Goal: Task Accomplishment & Management: Manage account settings

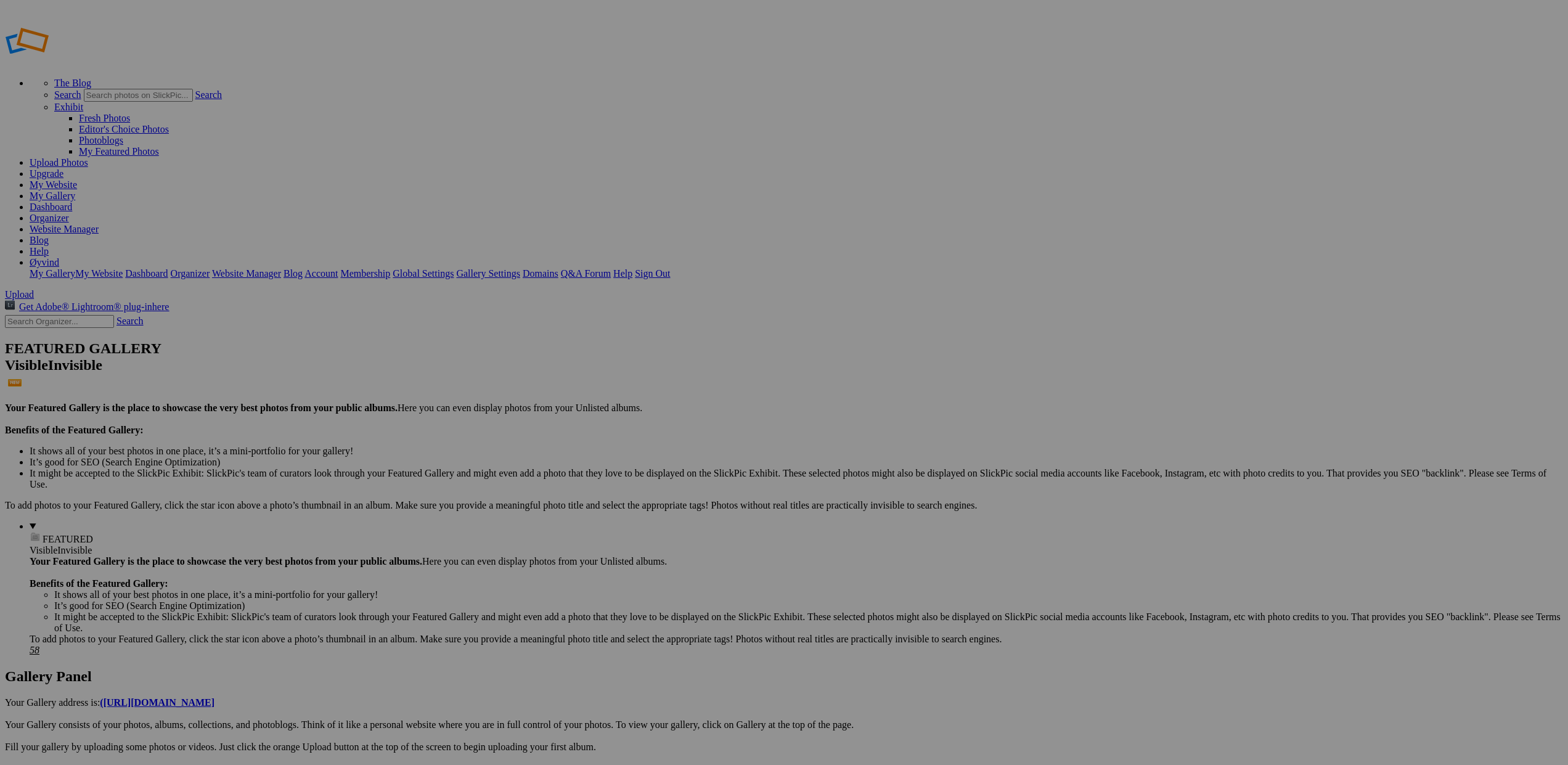
click at [98, 224] on link "Website Manager" at bounding box center [64, 229] width 69 height 10
click at [620, 424] on span at bounding box center [620, 429] width 0 height 10
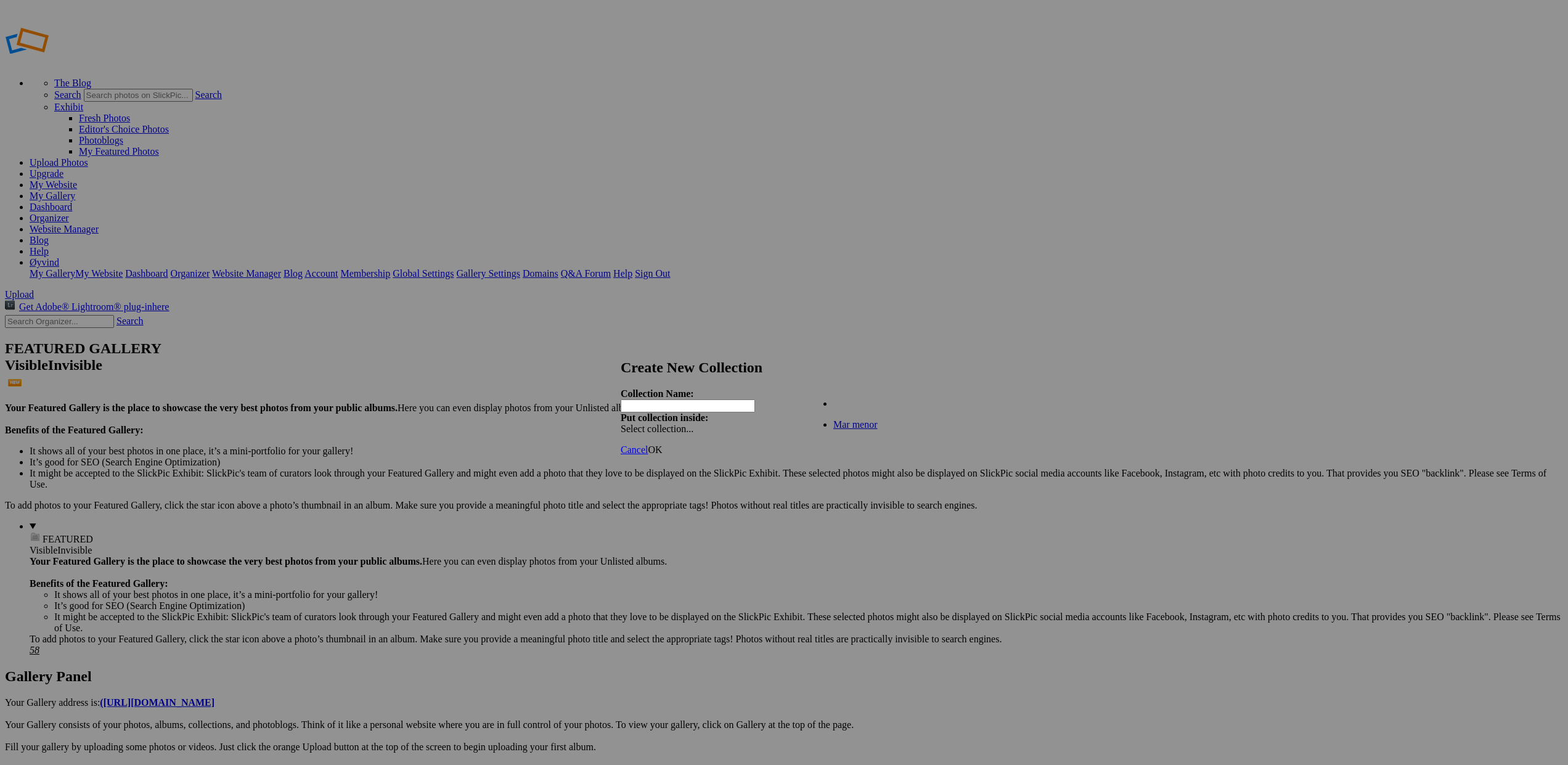
click at [743, 399] on input "text" at bounding box center [688, 405] width 135 height 13
click at [662, 444] on link "OK" at bounding box center [655, 449] width 14 height 10
click at [620, 435] on span at bounding box center [620, 440] width 0 height 10
click at [868, 409] on link "Existing Collections" at bounding box center [873, 404] width 80 height 10
click at [710, 418] on div "Create New Collection The name "Portfolio" is already used in Collections. Plea…" at bounding box center [784, 407] width 327 height 96
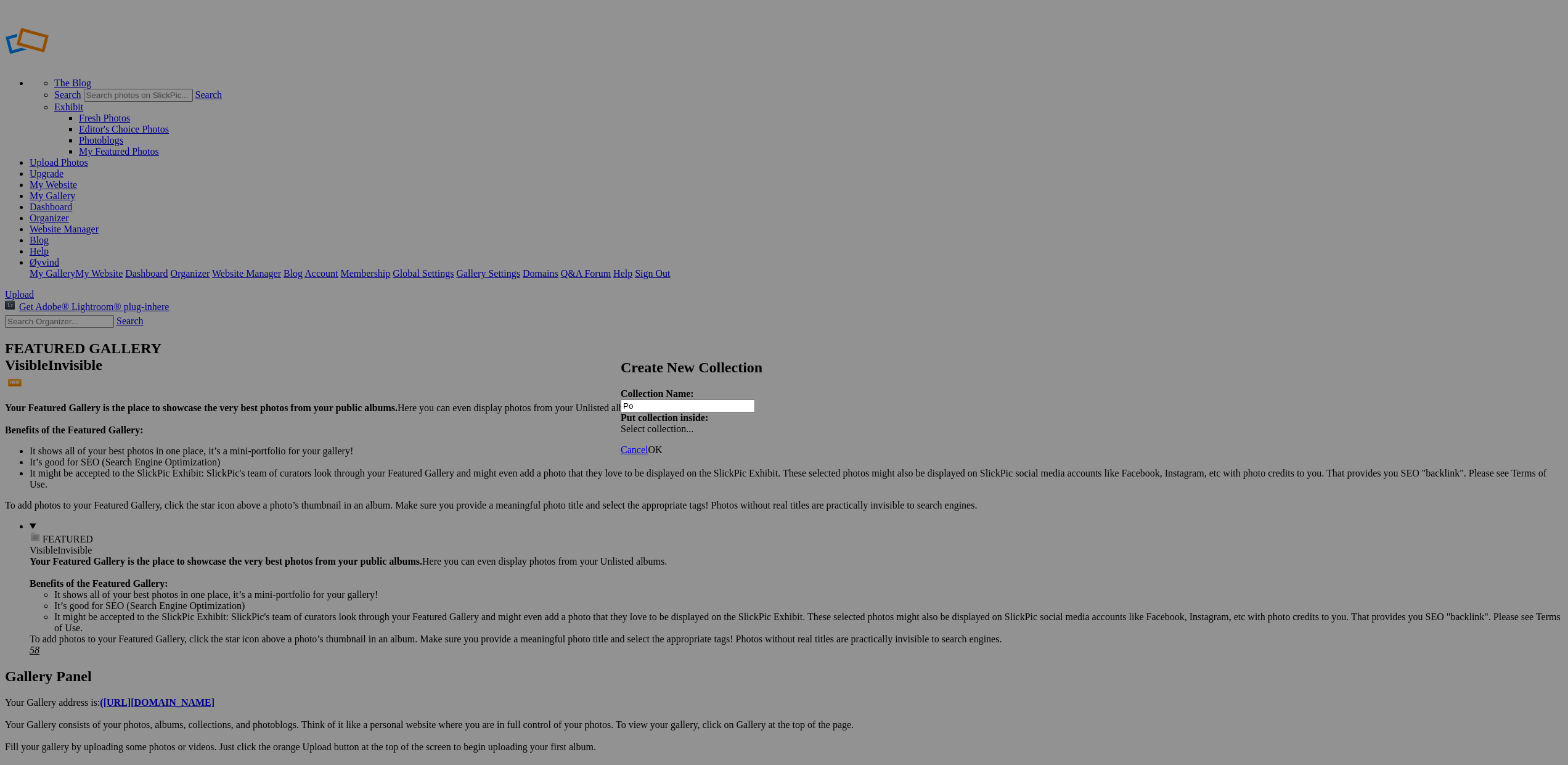
type input "P"
type input "My best"
click at [662, 444] on span "OK" at bounding box center [655, 449] width 14 height 10
drag, startPoint x: 663, startPoint y: 185, endPoint x: 44, endPoint y: 346, distance: 639.6
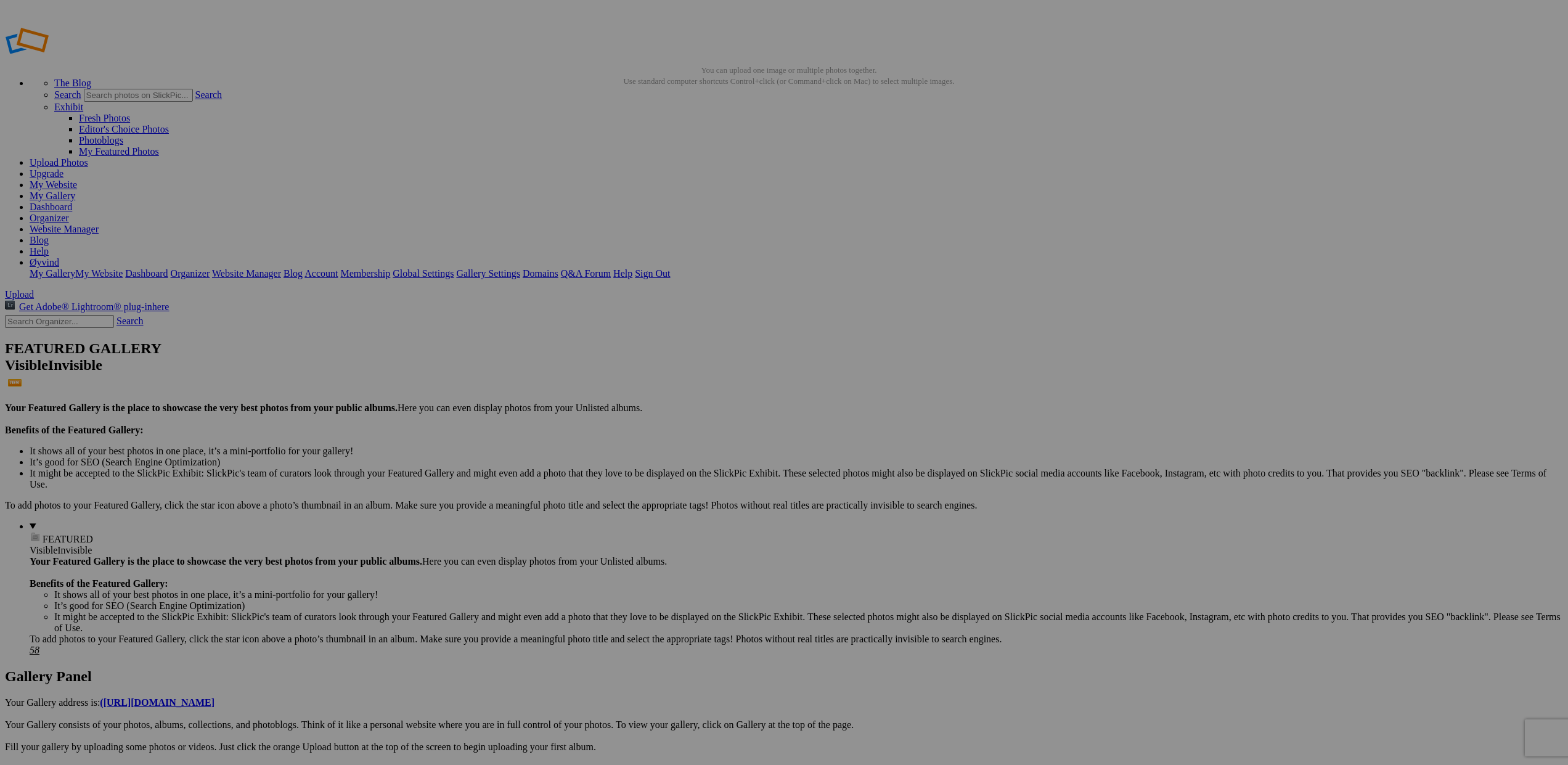
drag, startPoint x: 1025, startPoint y: 180, endPoint x: 34, endPoint y: 343, distance: 1004.3
drag, startPoint x: 1121, startPoint y: 181, endPoint x: 39, endPoint y: 343, distance: 1094.1
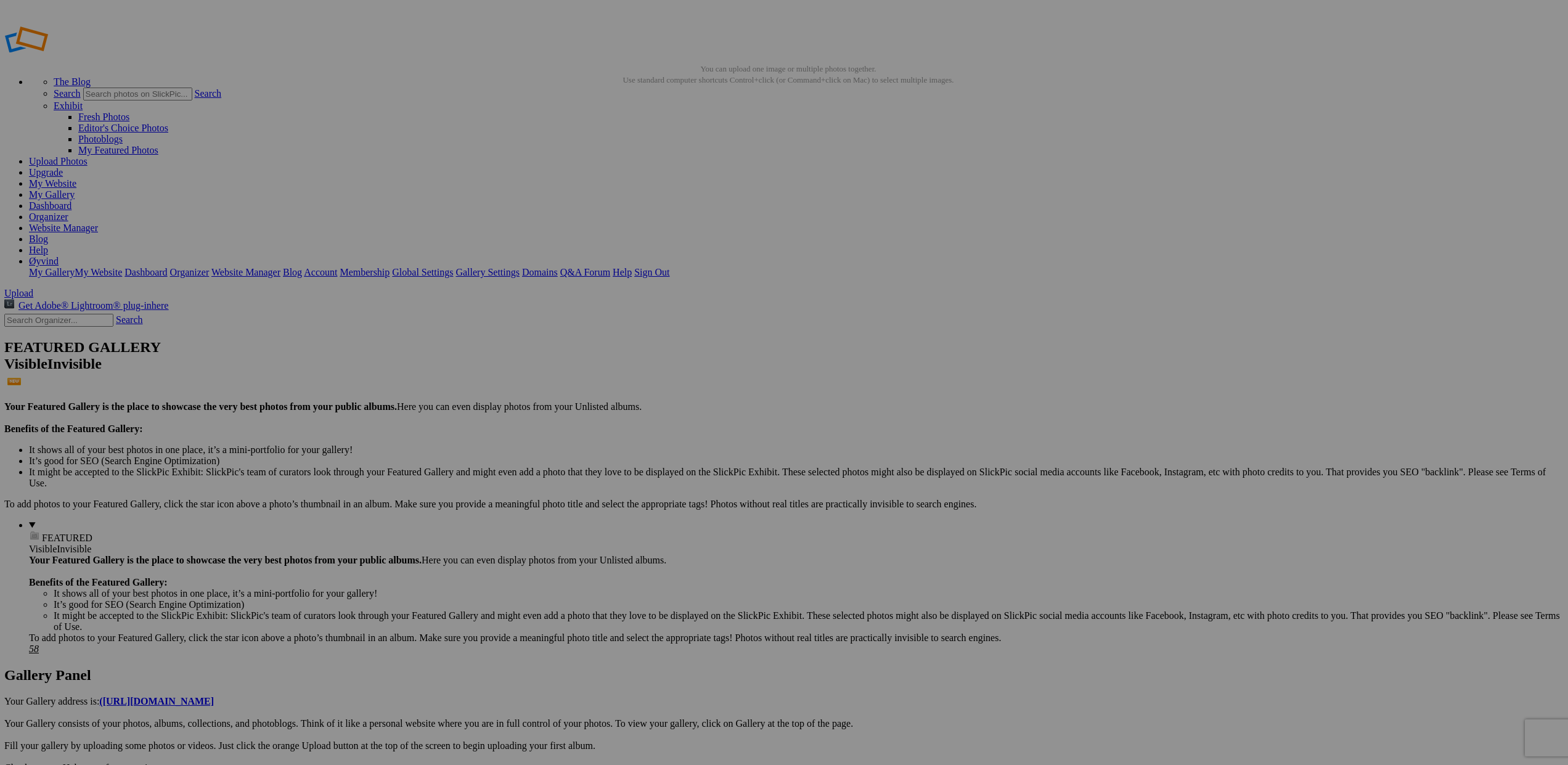
scroll to position [2, 1]
drag, startPoint x: 1230, startPoint y: 193, endPoint x: 55, endPoint y: 341, distance: 1184.3
drag, startPoint x: 1343, startPoint y: 184, endPoint x: 60, endPoint y: 343, distance: 1292.8
drag, startPoint x: 1433, startPoint y: 200, endPoint x: 40, endPoint y: 344, distance: 1400.4
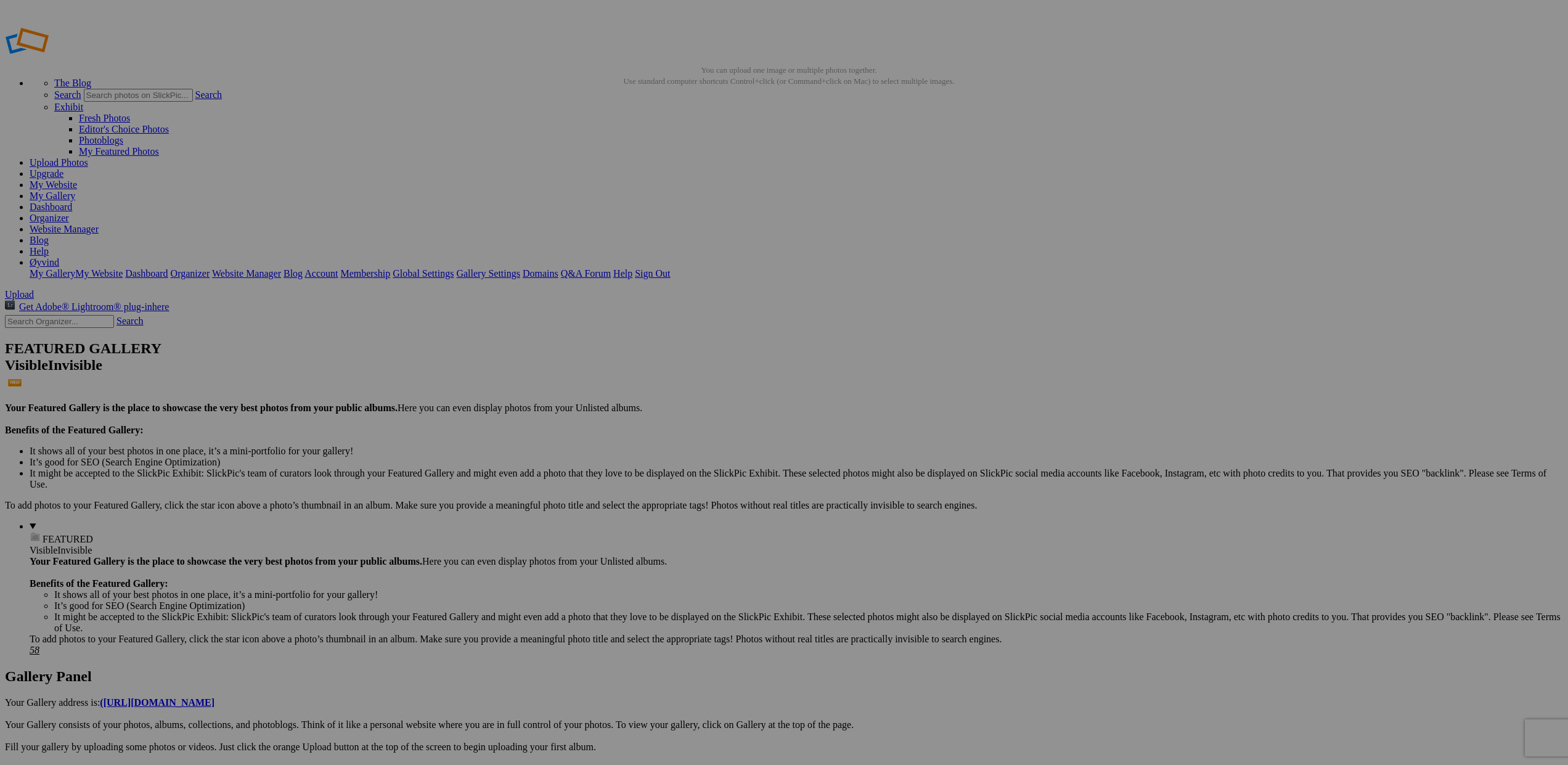
drag, startPoint x: 369, startPoint y: 171, endPoint x: 73, endPoint y: 344, distance: 342.8
drag, startPoint x: 471, startPoint y: 171, endPoint x: 66, endPoint y: 343, distance: 440.0
drag, startPoint x: 553, startPoint y: 175, endPoint x: 540, endPoint y: 169, distance: 14.3
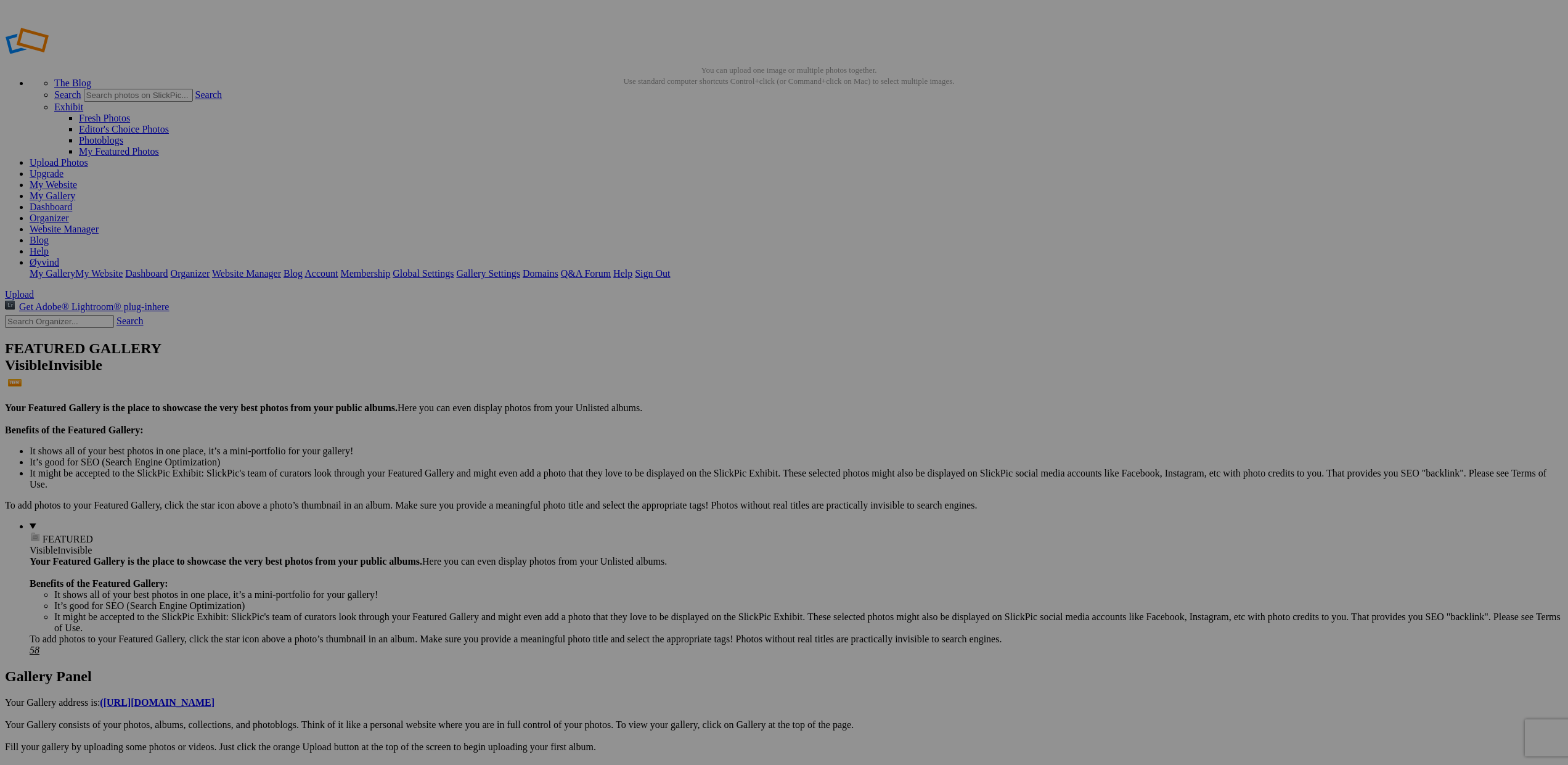
drag, startPoint x: 449, startPoint y: 181, endPoint x: 66, endPoint y: 344, distance: 416.2
drag, startPoint x: 567, startPoint y: 189, endPoint x: 35, endPoint y: 342, distance: 553.6
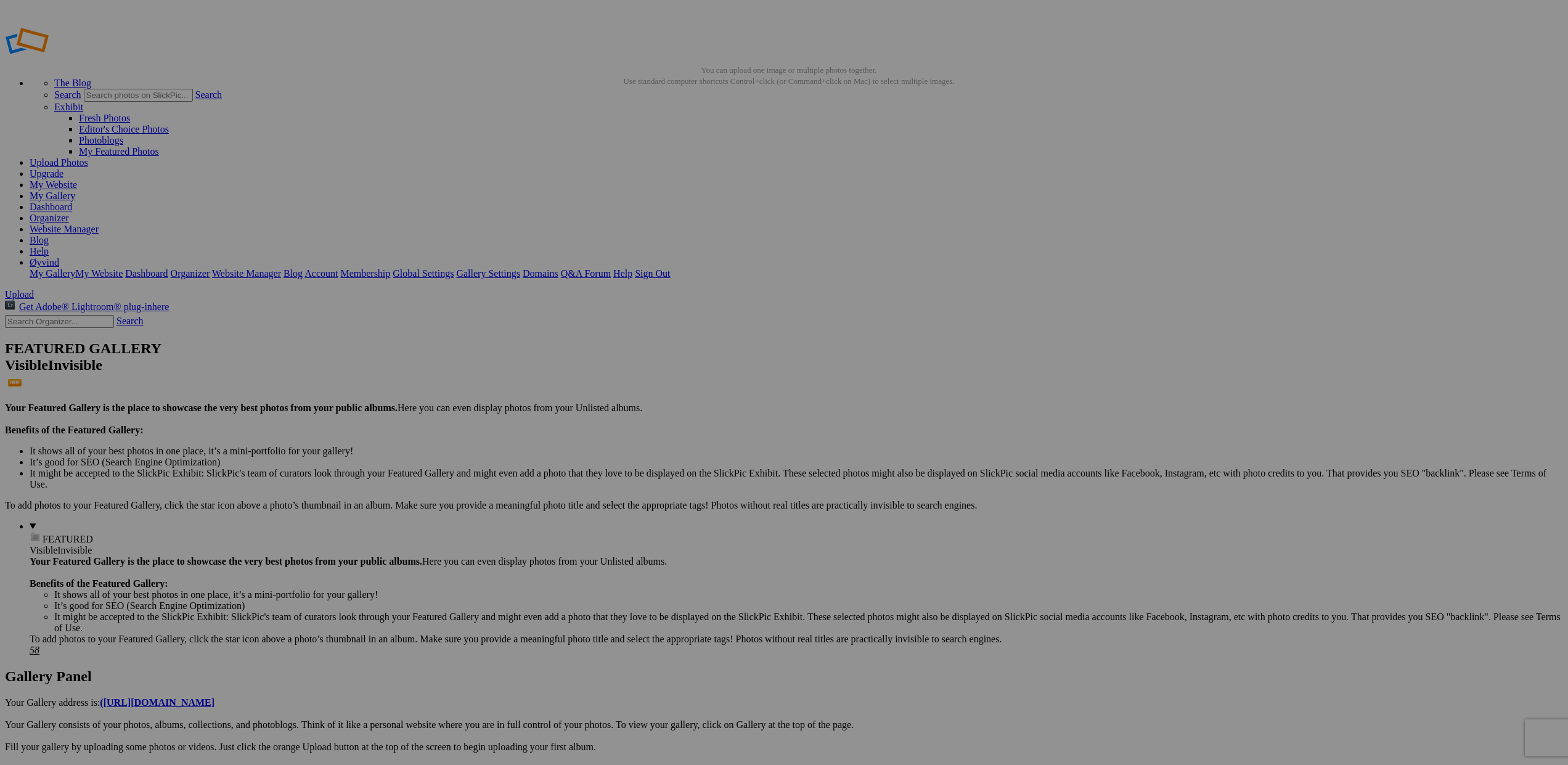
drag, startPoint x: 336, startPoint y: 188, endPoint x: 57, endPoint y: 343, distance: 319.2
drag, startPoint x: 333, startPoint y: 169, endPoint x: 47, endPoint y: 347, distance: 336.9
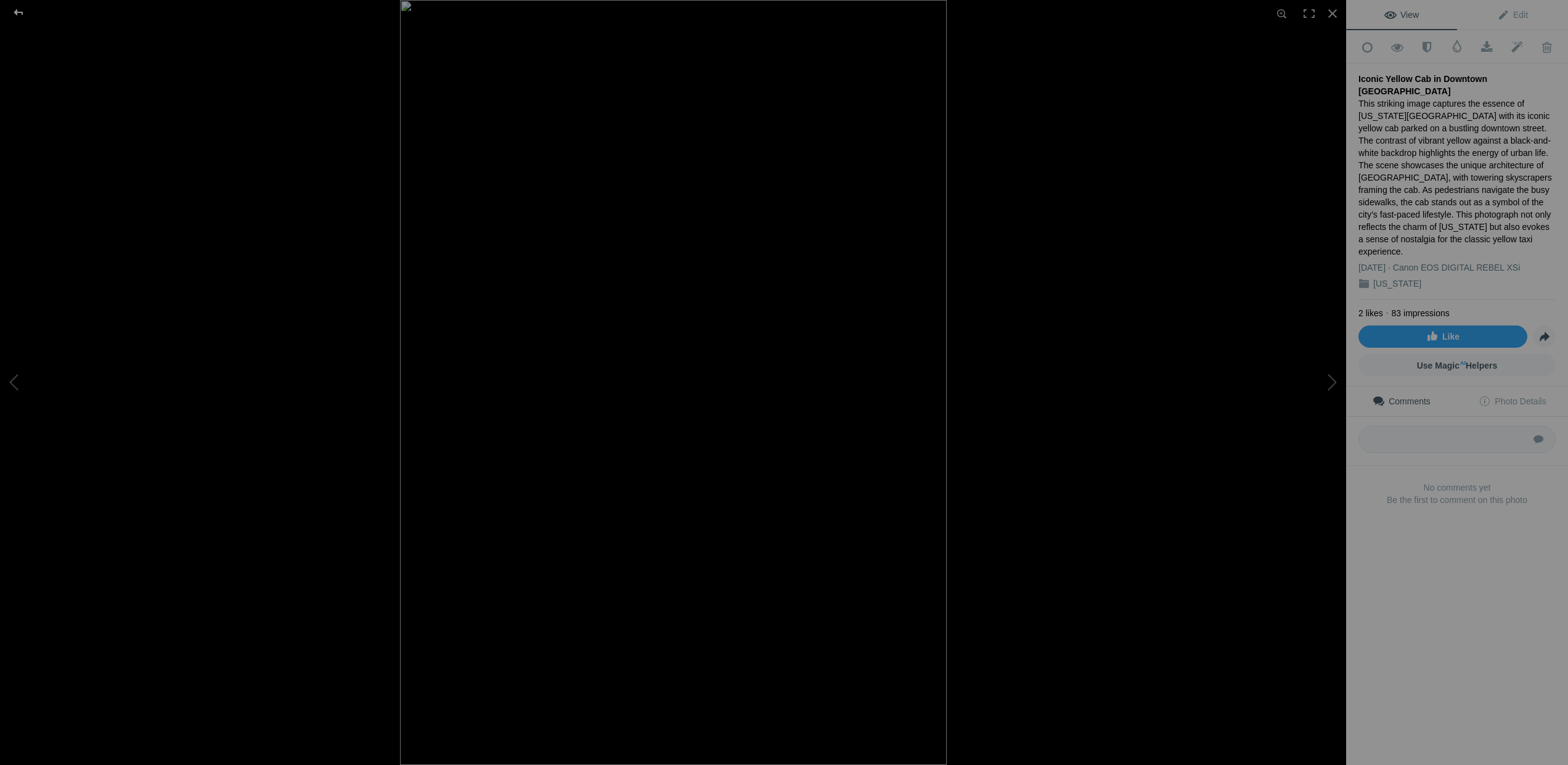
click at [20, 10] on div at bounding box center [18, 12] width 44 height 25
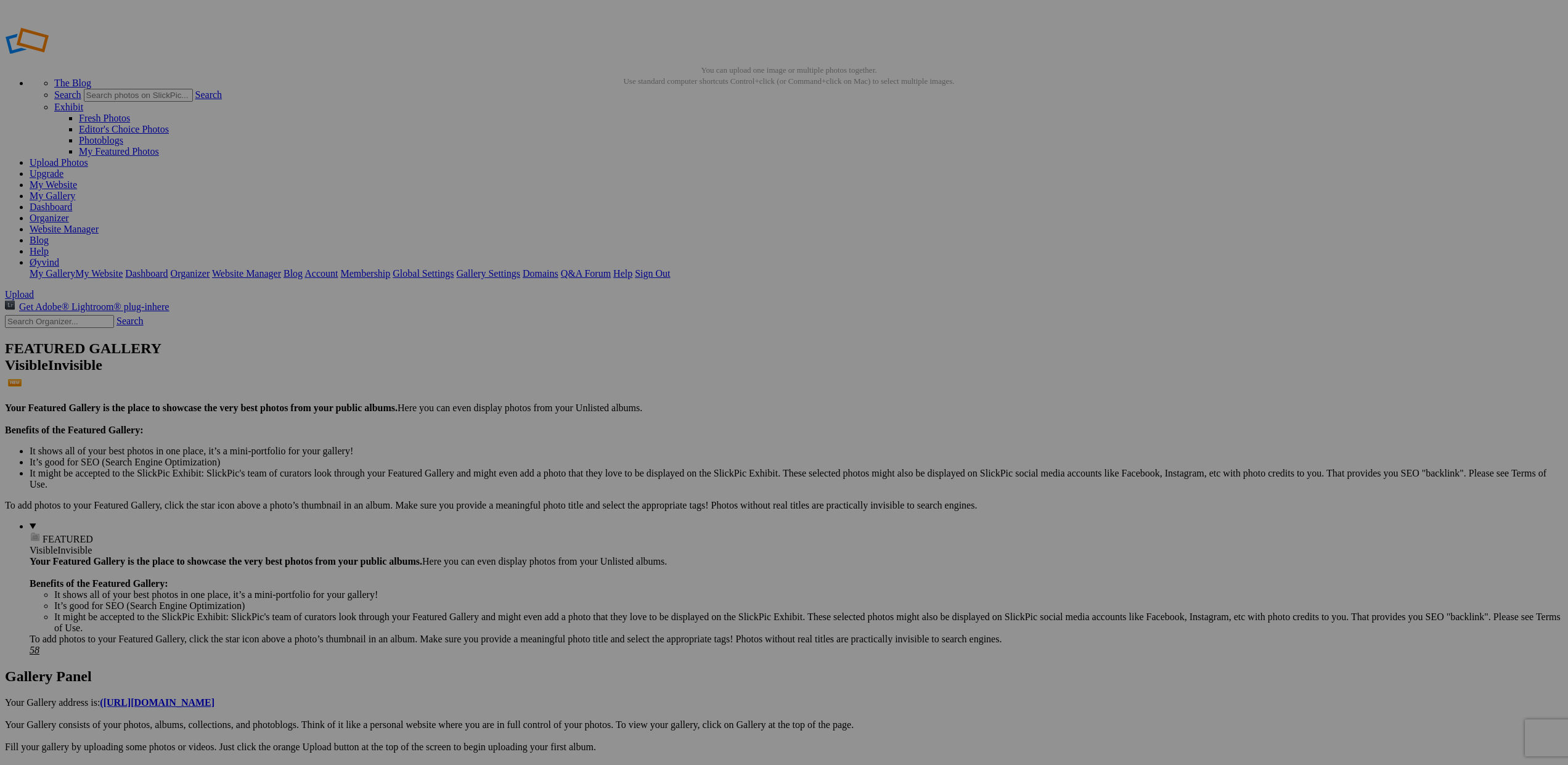
drag, startPoint x: 466, startPoint y: 184, endPoint x: 66, endPoint y: 346, distance: 431.6
drag, startPoint x: 567, startPoint y: 185, endPoint x: 79, endPoint y: 344, distance: 513.2
drag, startPoint x: 340, startPoint y: 195, endPoint x: 63, endPoint y: 341, distance: 313.1
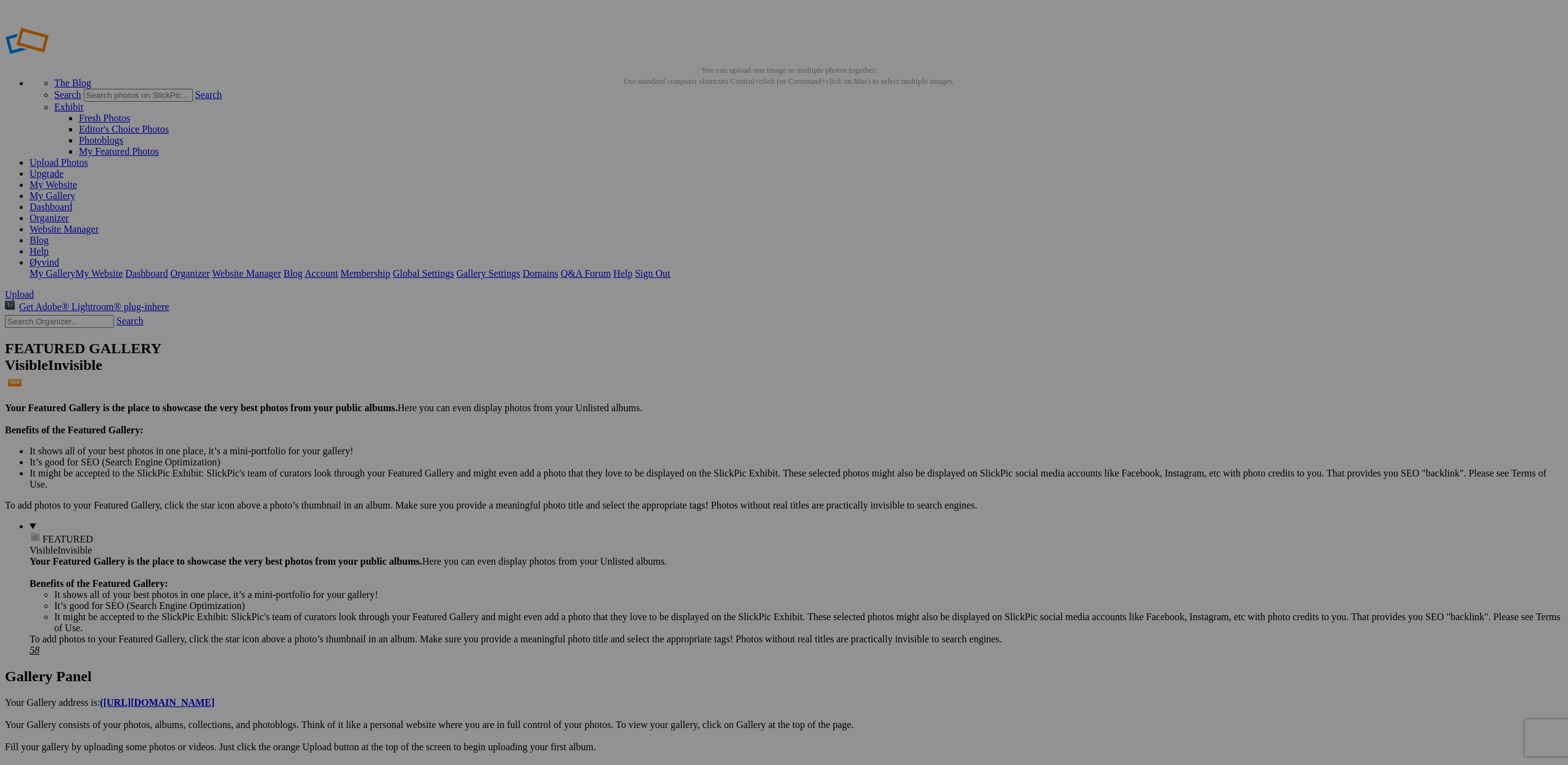
drag, startPoint x: 453, startPoint y: 198, endPoint x: 58, endPoint y: 344, distance: 421.1
drag, startPoint x: 568, startPoint y: 182, endPoint x: 48, endPoint y: 347, distance: 545.6
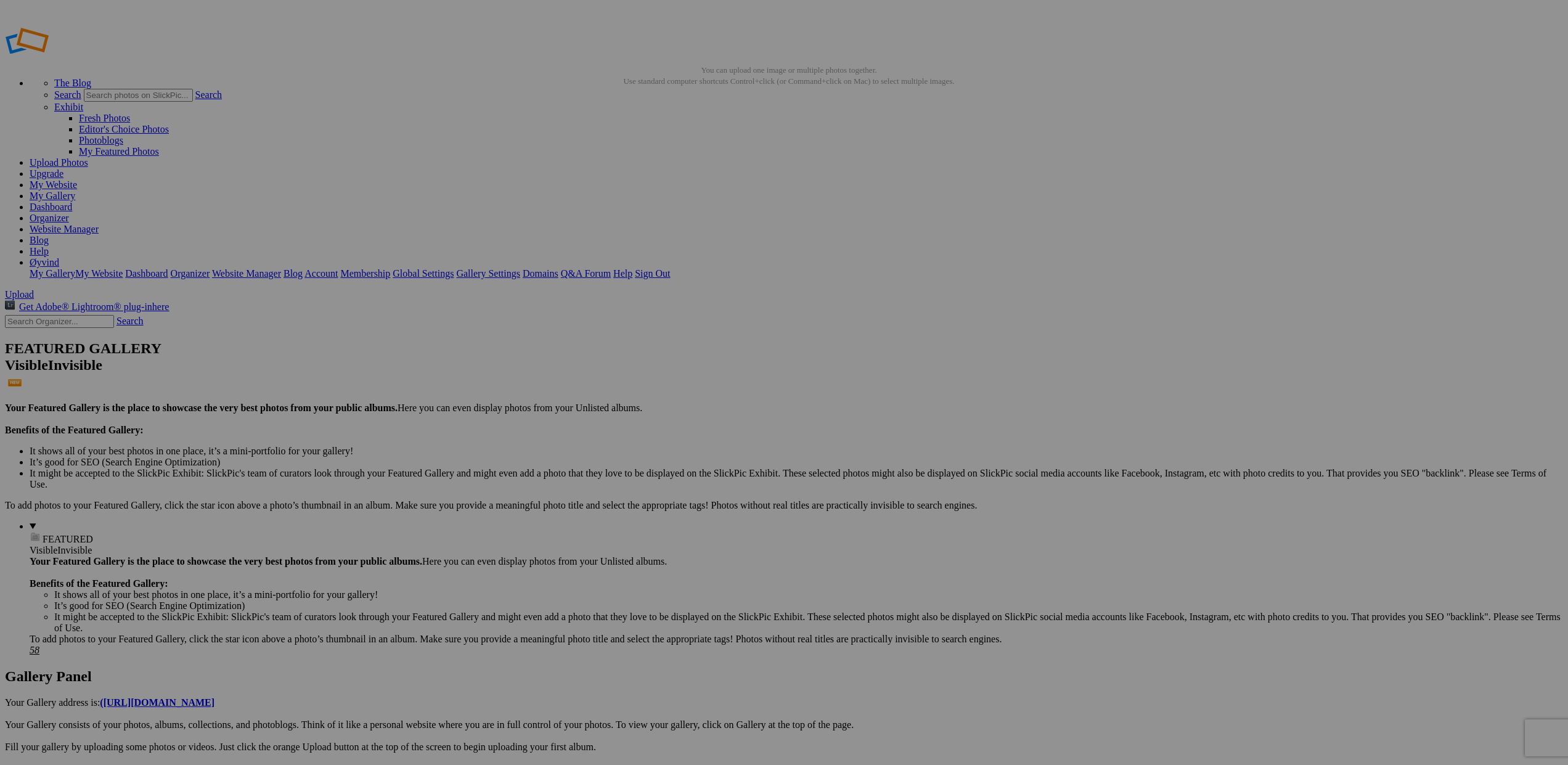
drag, startPoint x: 1115, startPoint y: 186, endPoint x: 46, endPoint y: 342, distance: 1080.3
drag, startPoint x: 366, startPoint y: 174, endPoint x: 36, endPoint y: 346, distance: 372.1
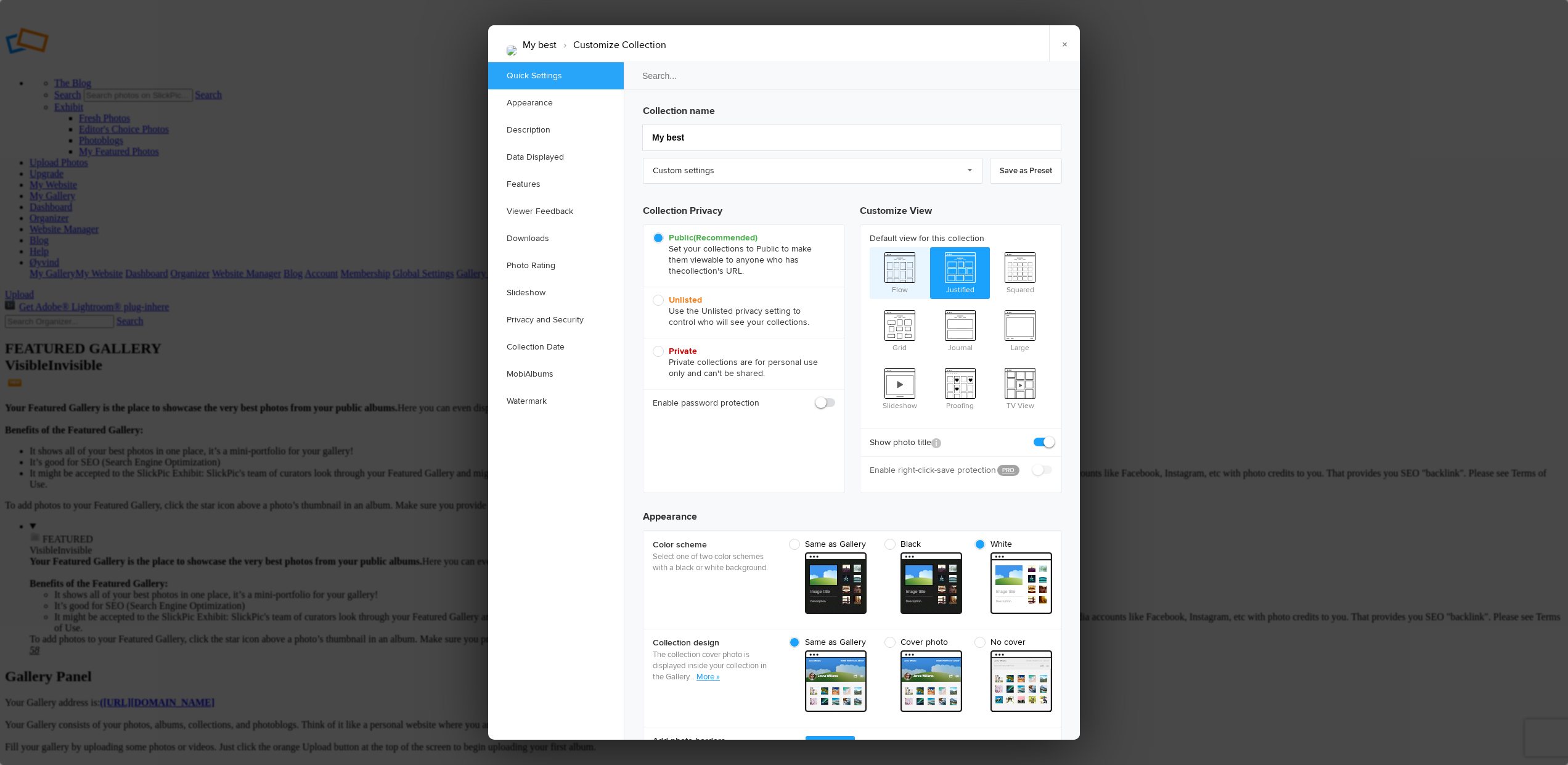
click at [897, 287] on span "Flow" at bounding box center [900, 271] width 60 height 49
click at [870, 247] on input "Flow" at bounding box center [869, 246] width 1 height 1
radio input "true"
radio input "false"
radio input "true"
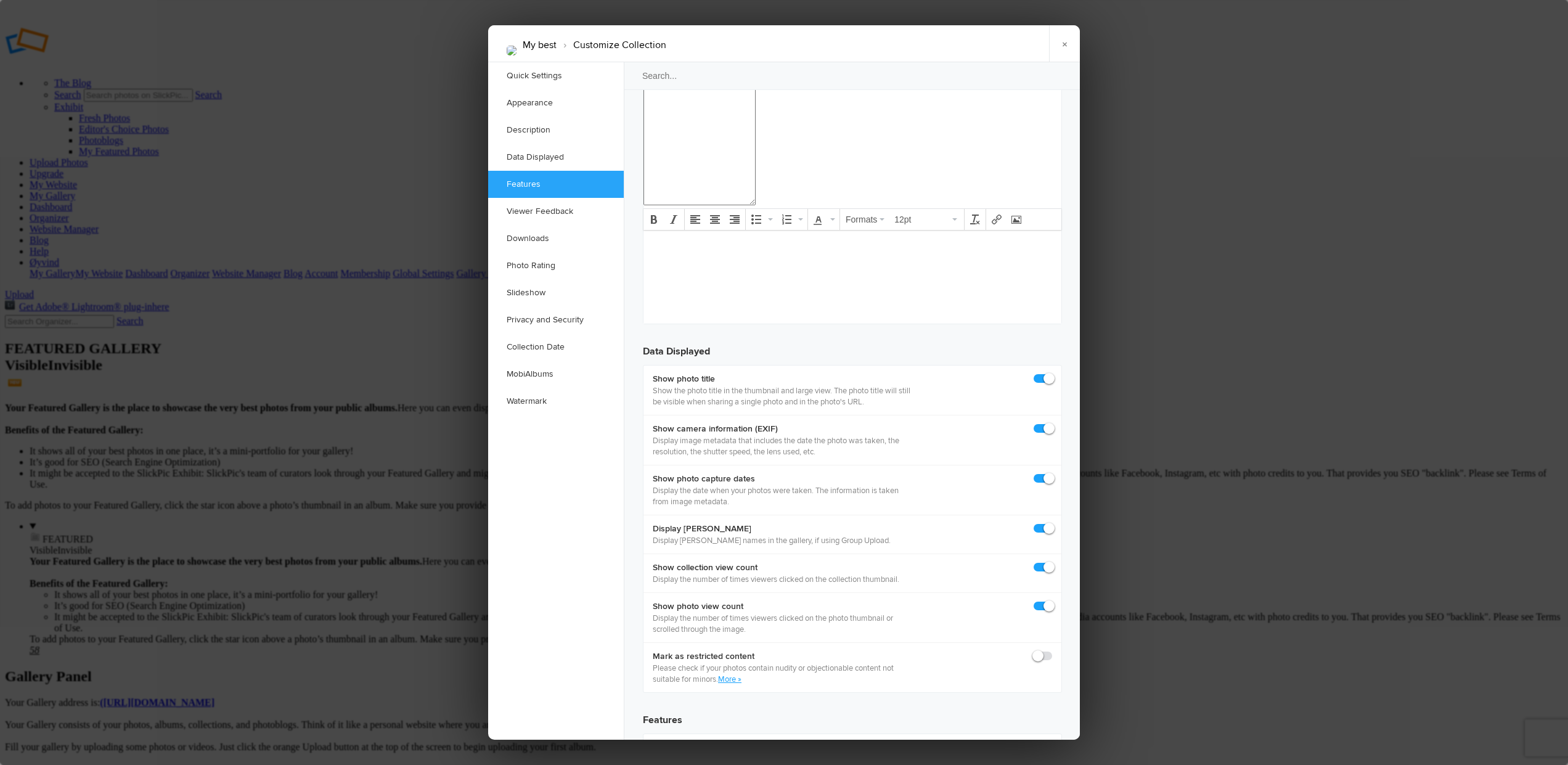
scroll to position [1469, 0]
click at [1052, 765] on span at bounding box center [1052, 780] width 0 height 0
click at [1051, 765] on input "checkbox" at bounding box center [1051, 780] width 1 height 1
checkbox input "false"
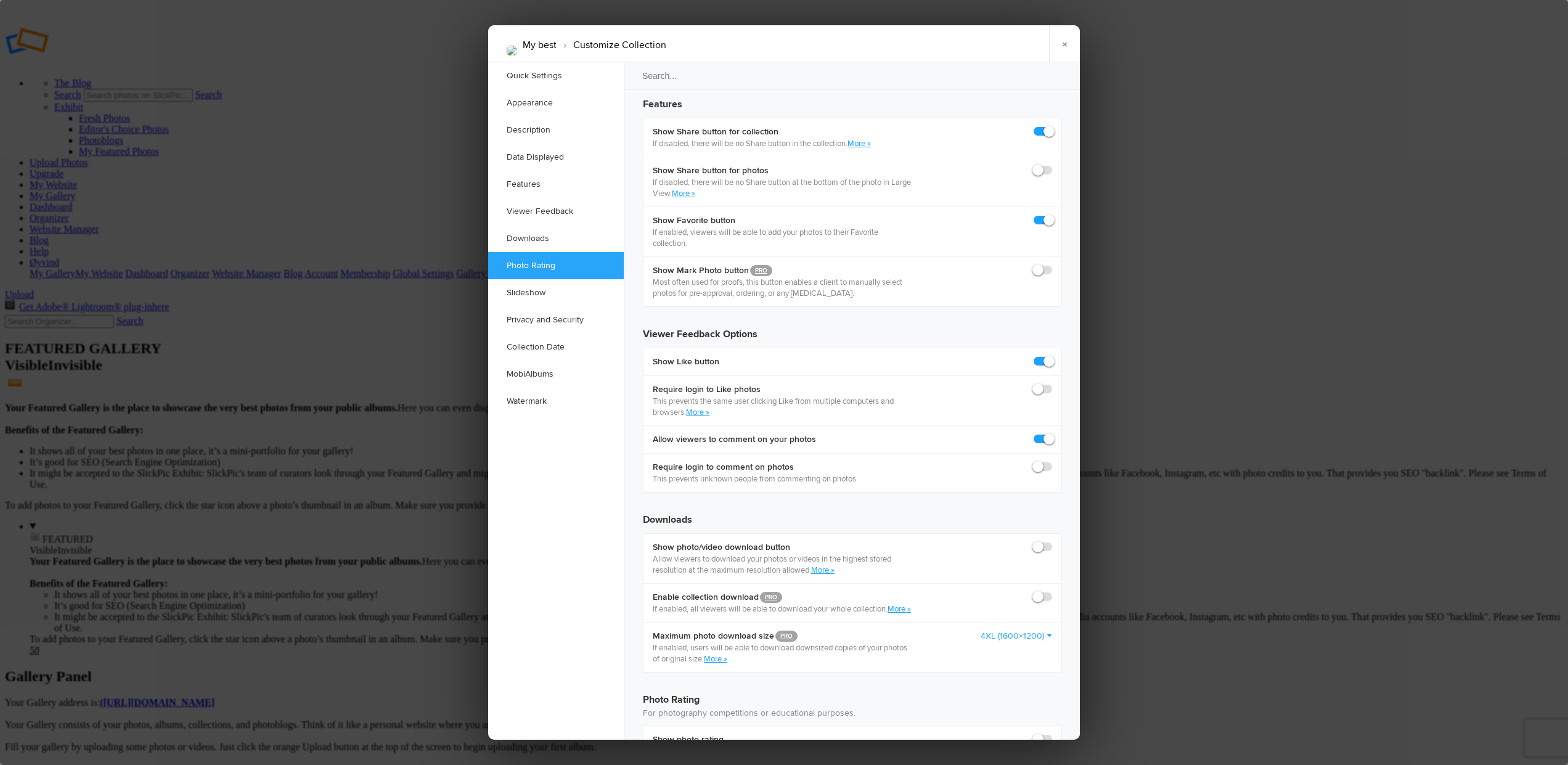
scroll to position [2087, 0]
click at [1052, 731] on span at bounding box center [1052, 731] width 0 height 0
click at [1051, 730] on input "checkbox" at bounding box center [1051, 730] width 1 height 1
checkbox input "true"
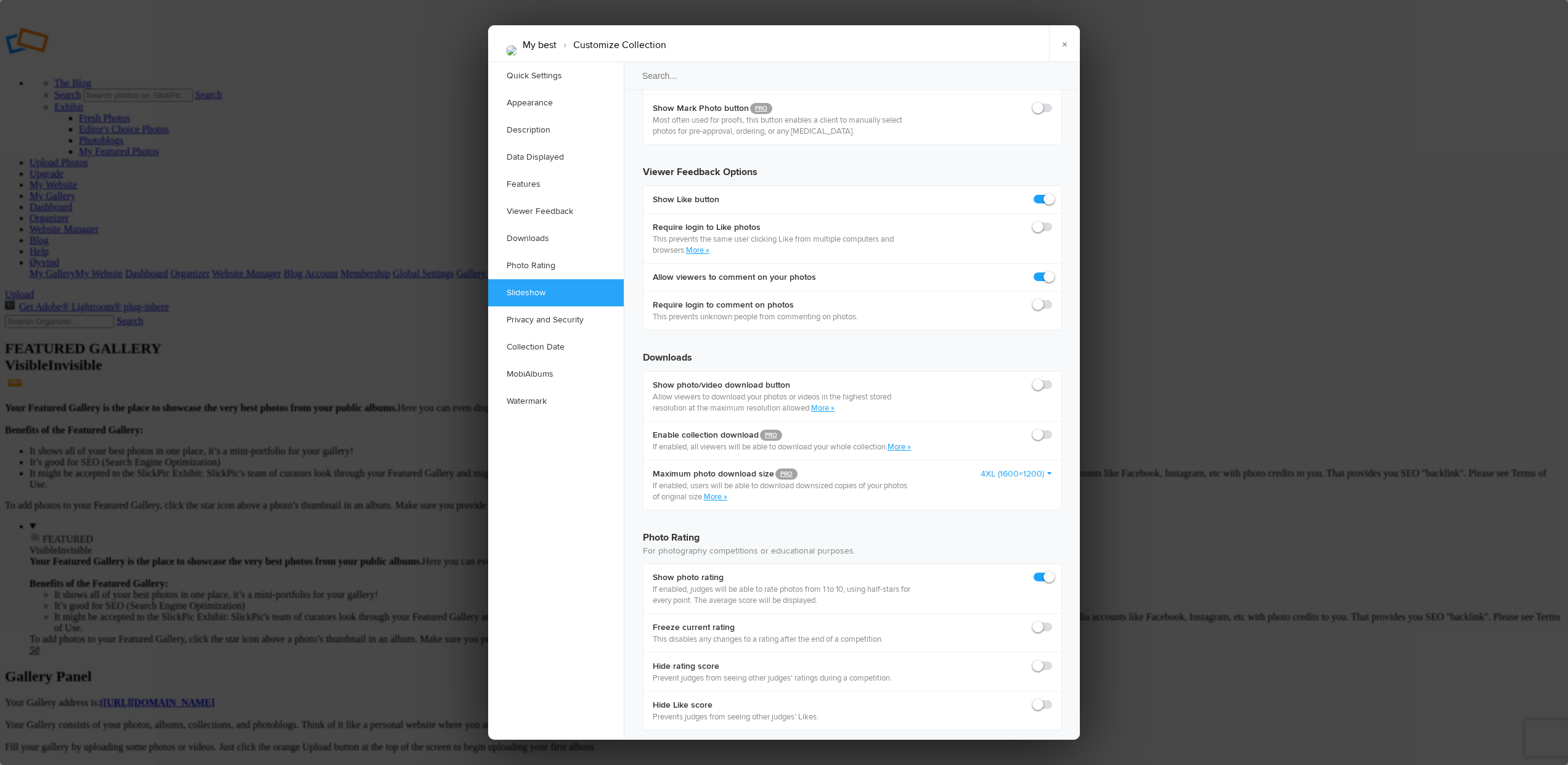
scroll to position [2252, 0]
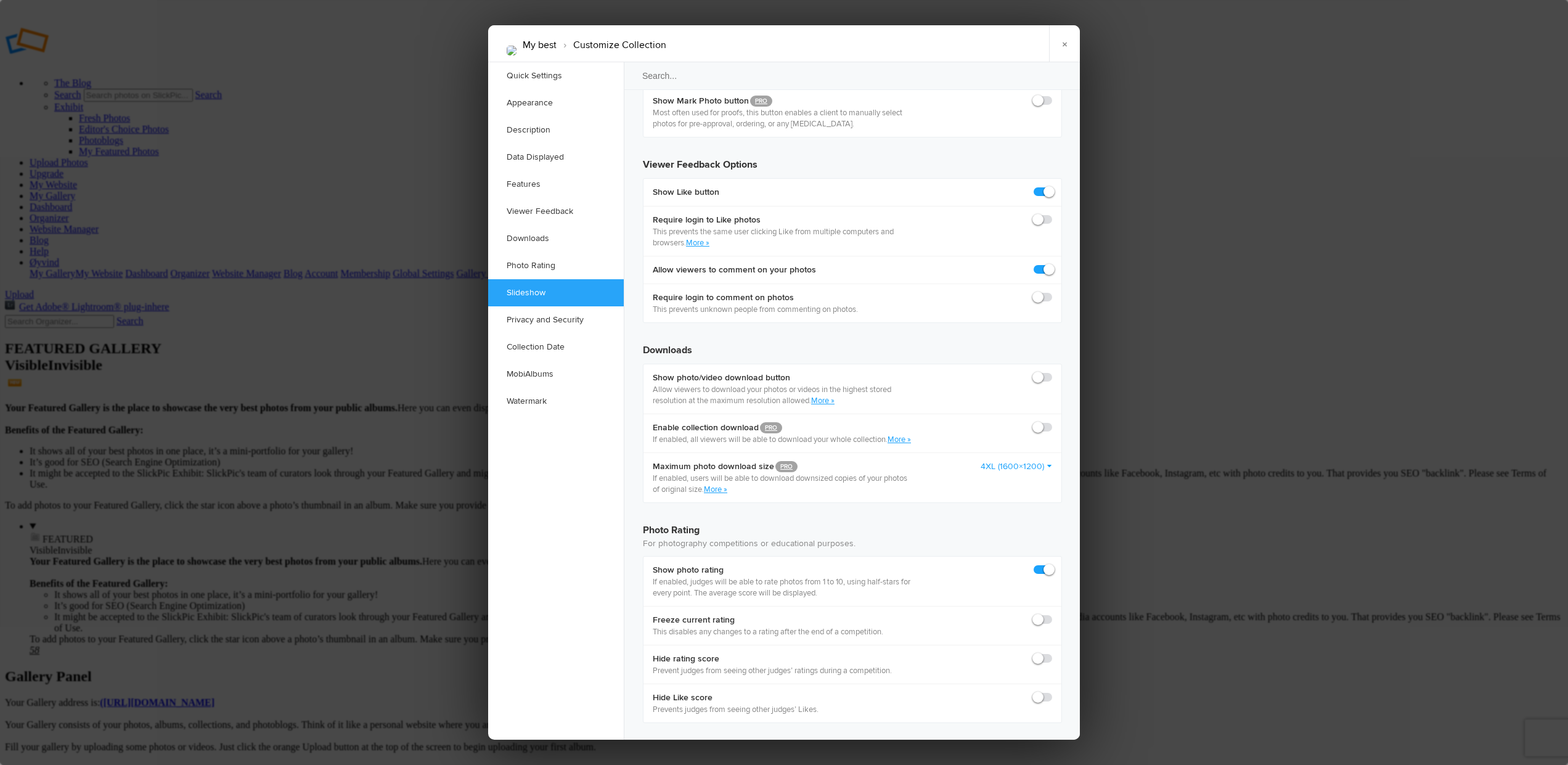
click at [1052, 765] on span at bounding box center [1052, 772] width 0 height 0
click at [1051, 765] on input "checkbox" at bounding box center [1051, 771] width 1 height 1
checkbox input "true"
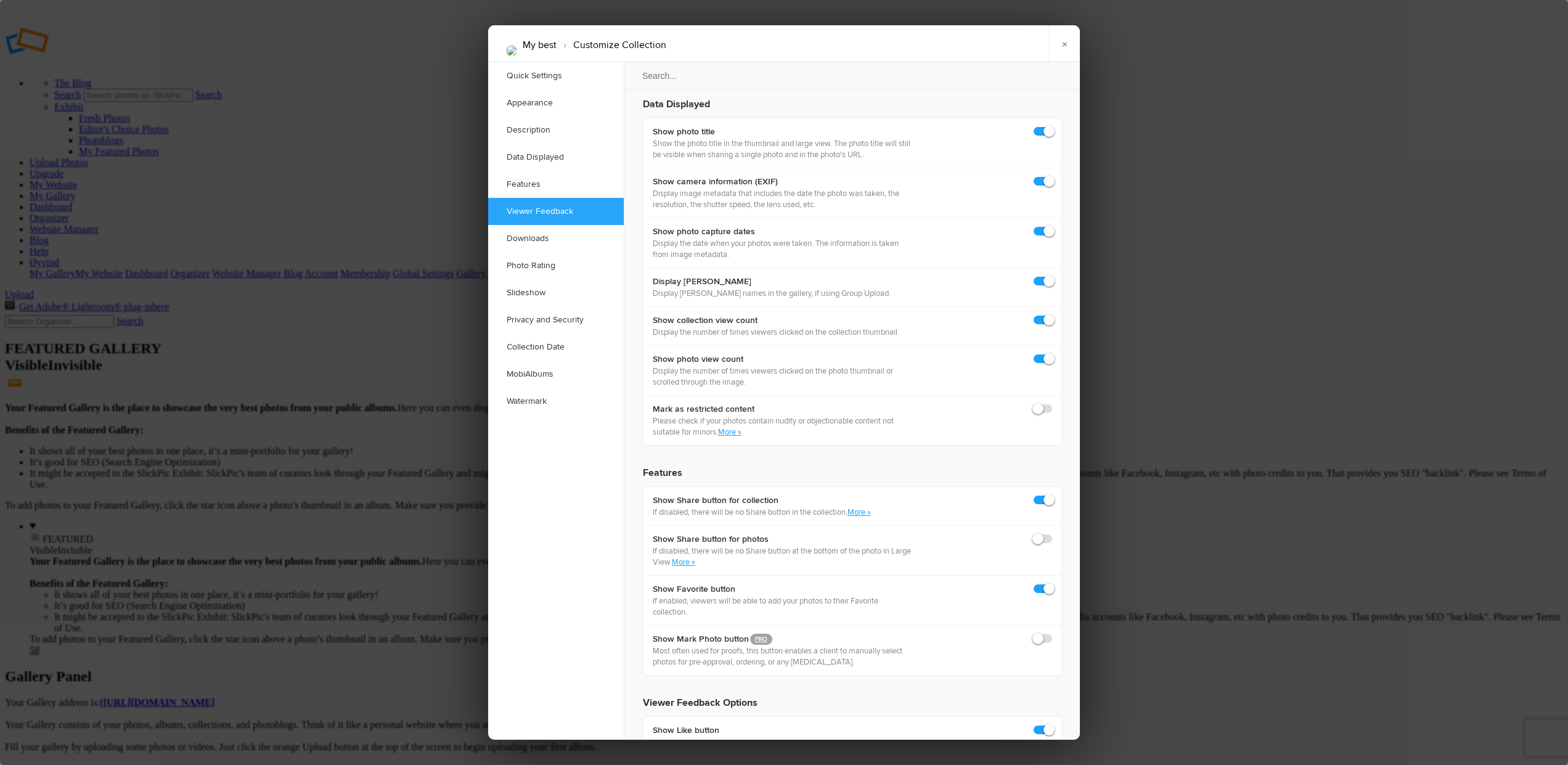
scroll to position [1714, 0]
click at [542, 371] on link "MobiAlbums" at bounding box center [555, 373] width 136 height 27
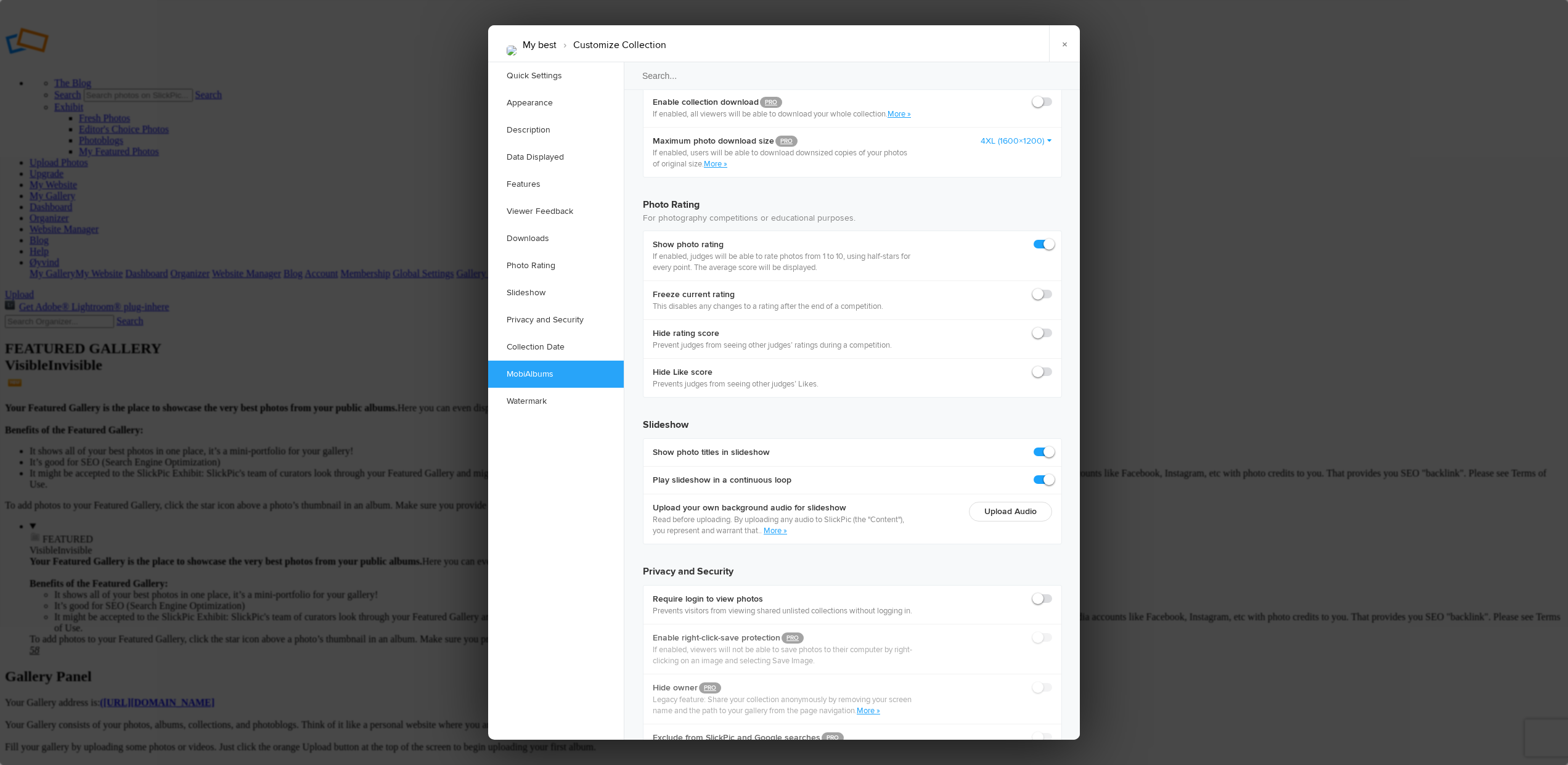
scroll to position [2582, 0]
click at [880, 704] on link "More »" at bounding box center [868, 708] width 23 height 10
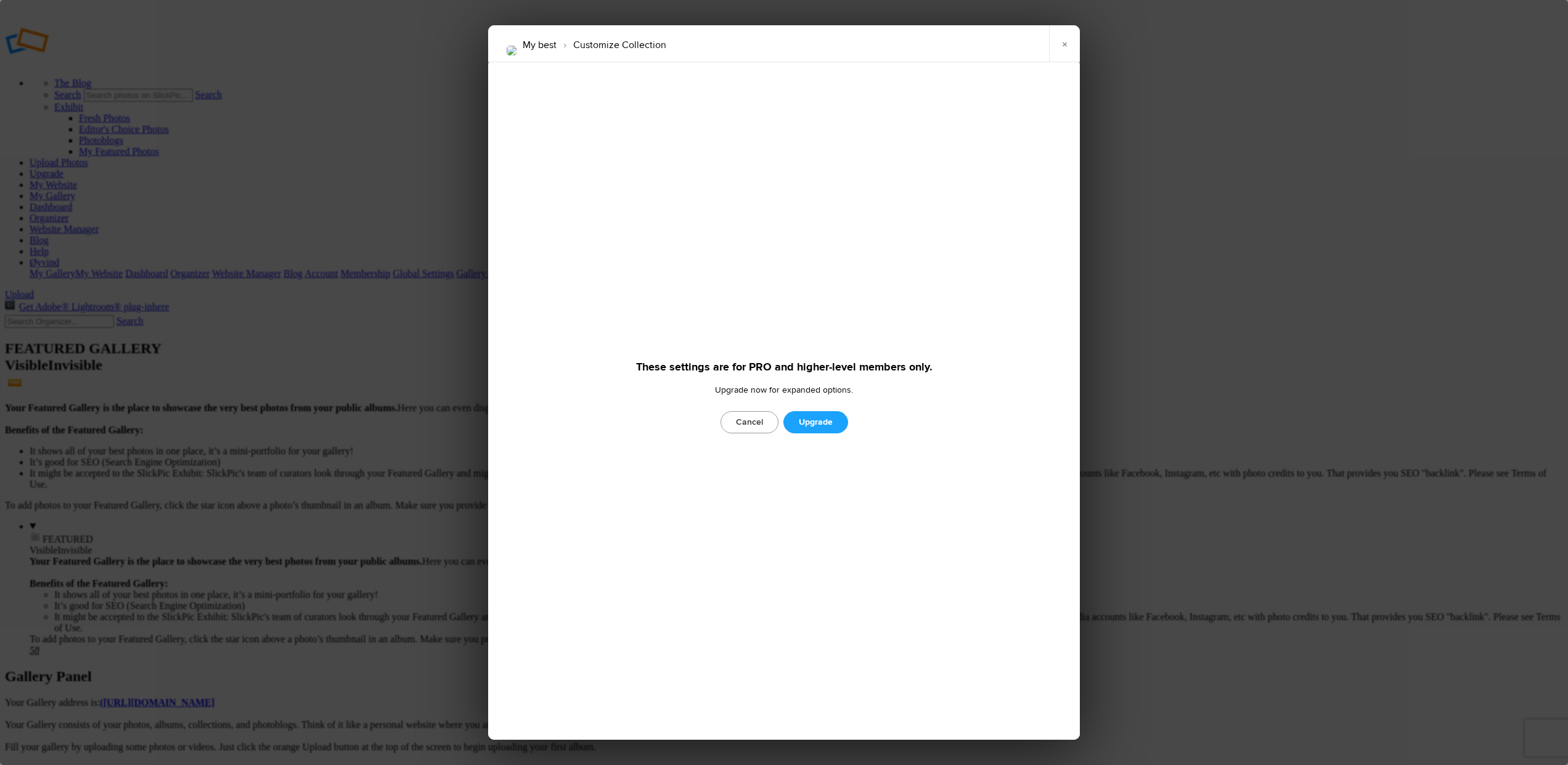
click at [753, 420] on link "Cancel" at bounding box center [749, 423] width 58 height 22
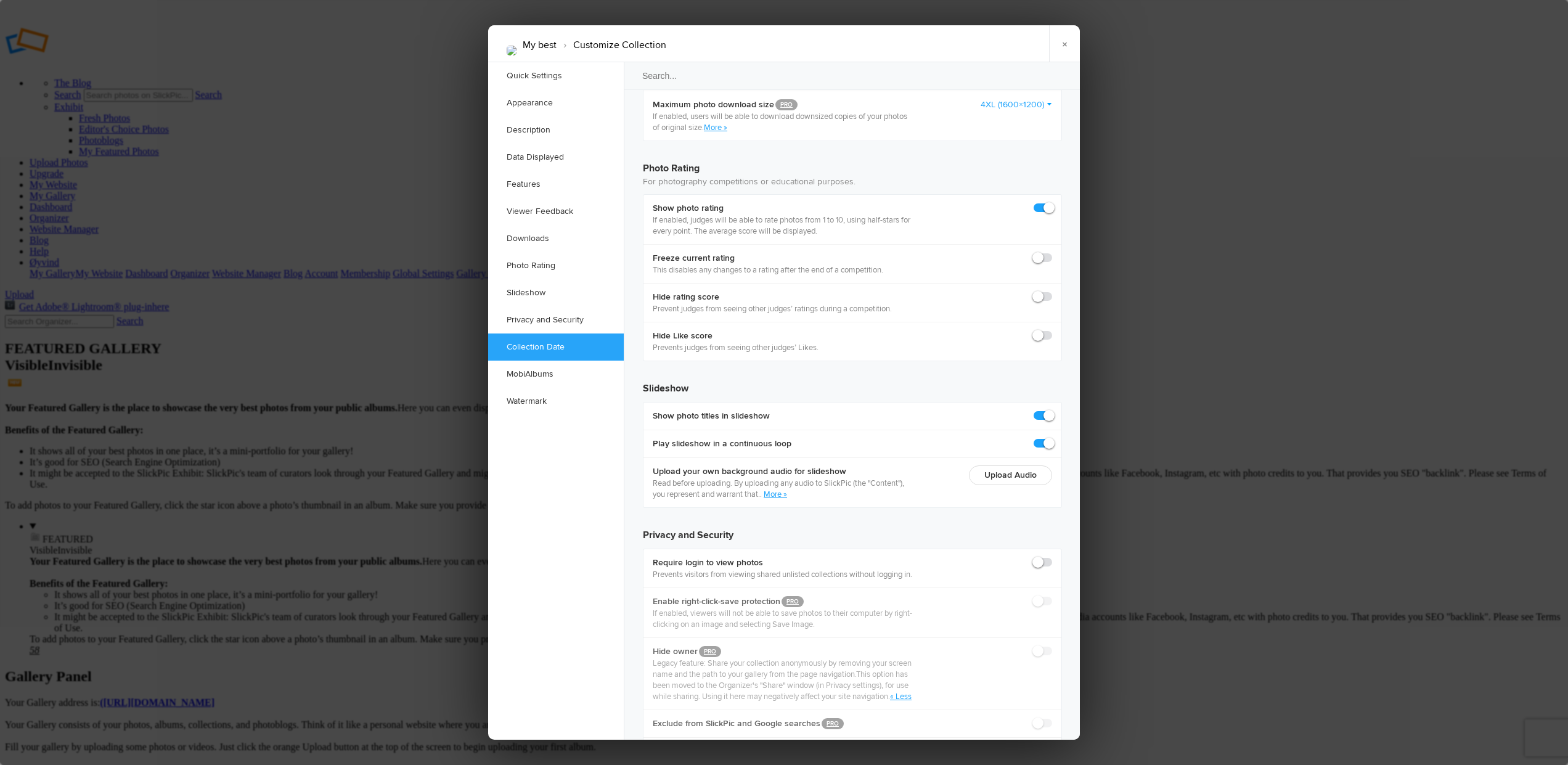
scroll to position [2616, 0]
click at [534, 376] on link "MobiAlbums" at bounding box center [555, 373] width 136 height 27
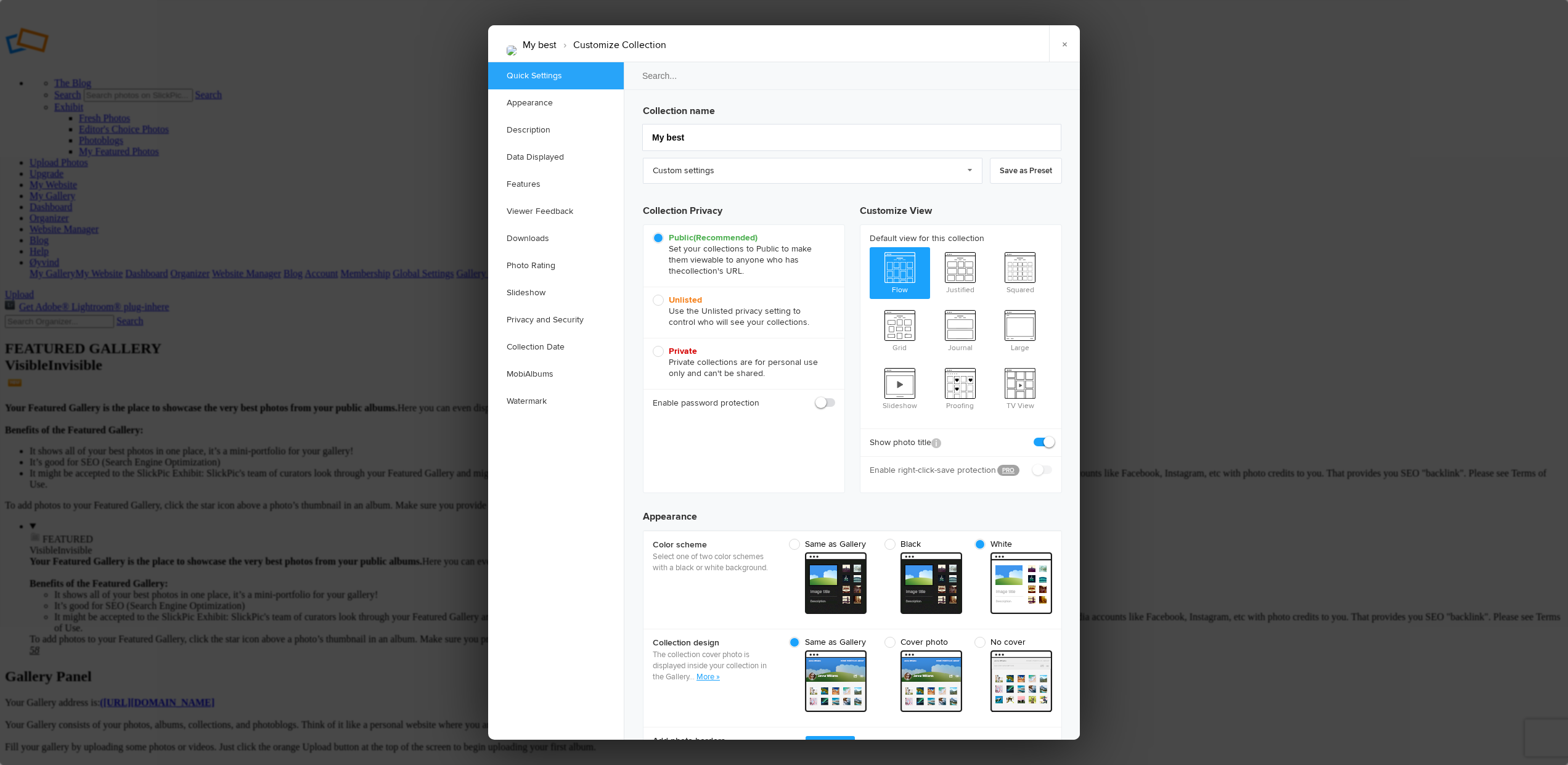
scroll to position [0, 0]
click at [524, 373] on link "MobiAlbums" at bounding box center [555, 373] width 136 height 27
click at [1065, 44] on link "×" at bounding box center [1064, 43] width 31 height 37
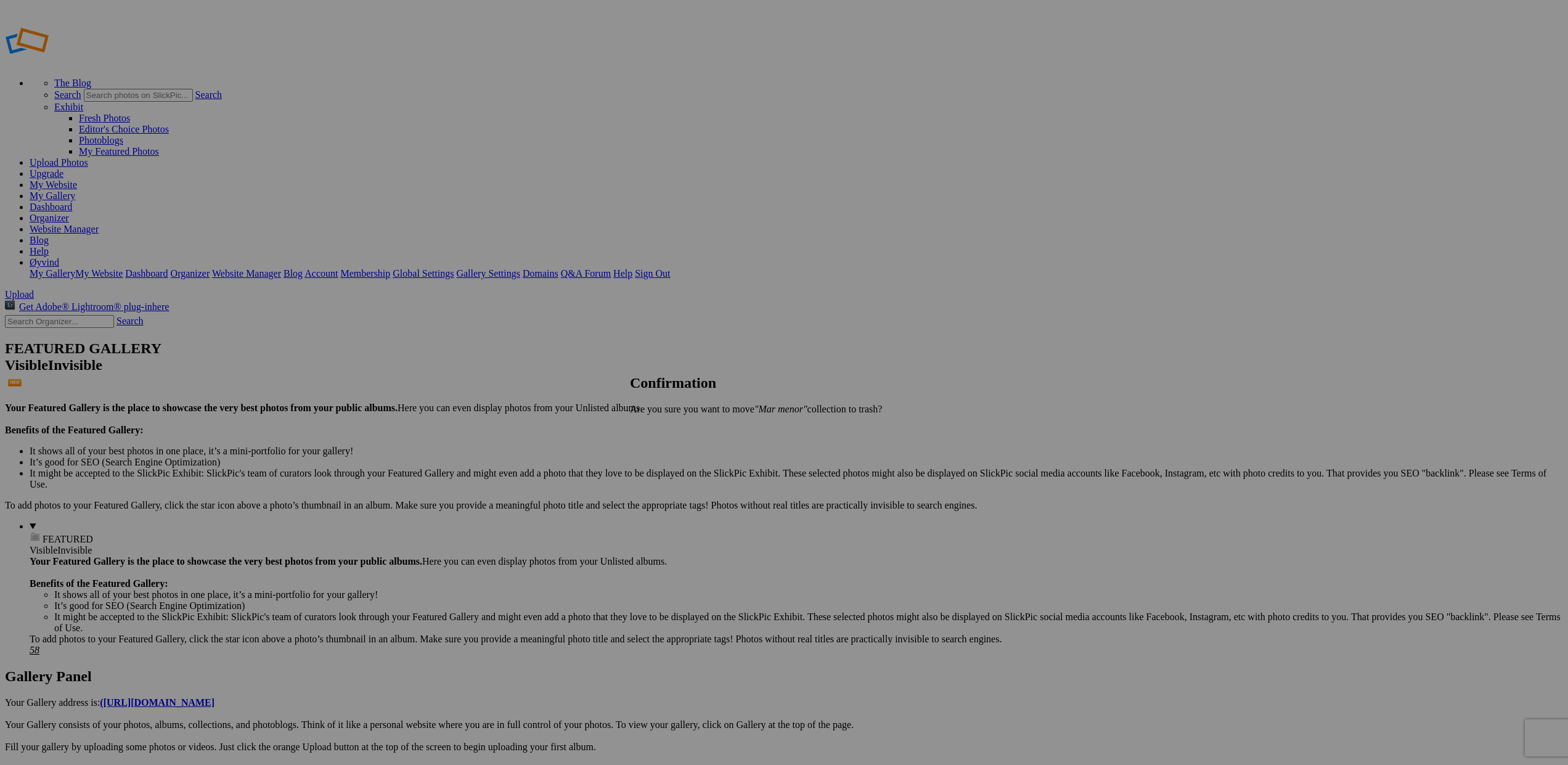
click at [671, 432] on span "Yes" at bounding box center [663, 430] width 14 height 10
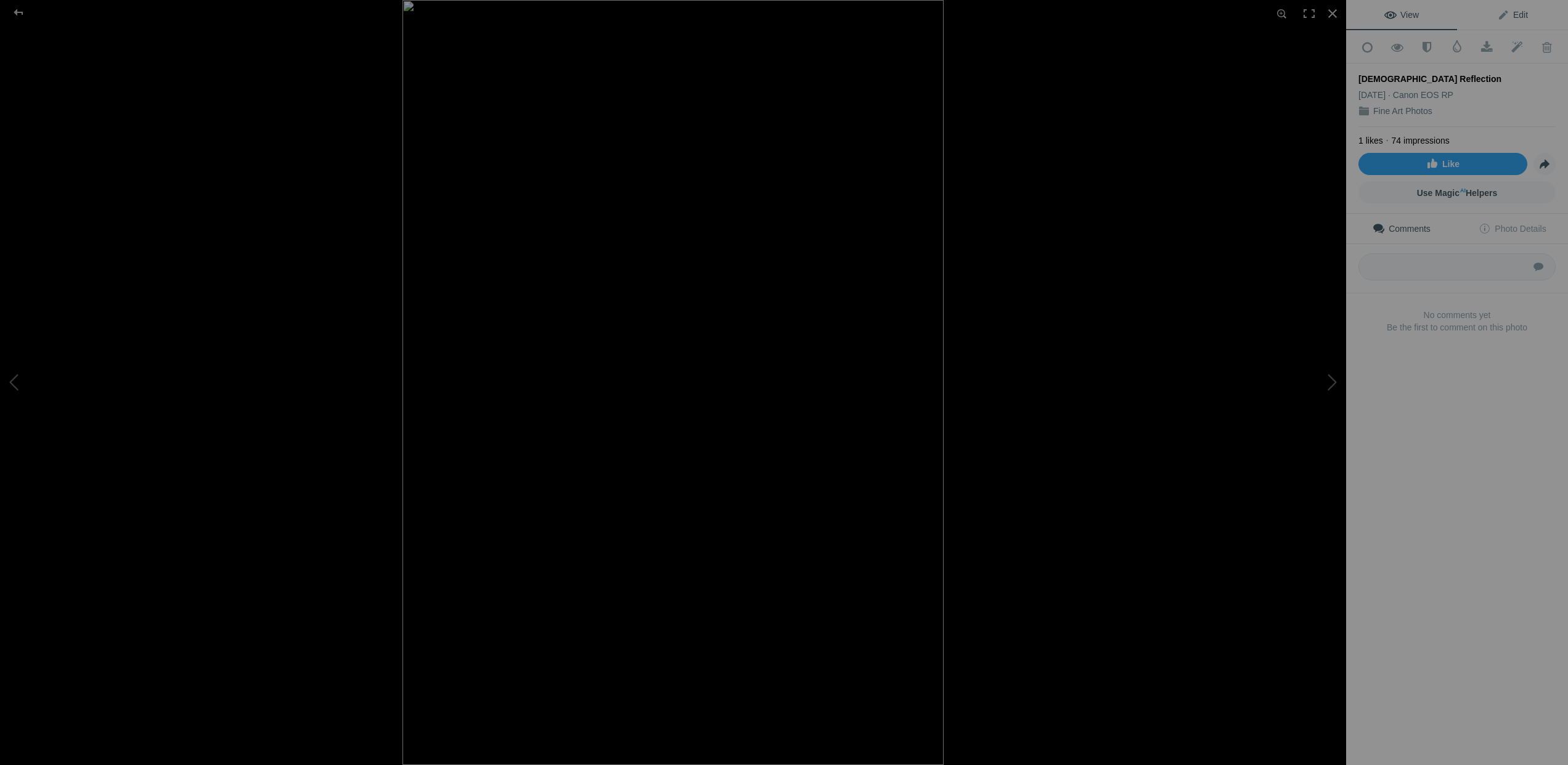
click at [1511, 12] on span "Edit" at bounding box center [1513, 14] width 31 height 10
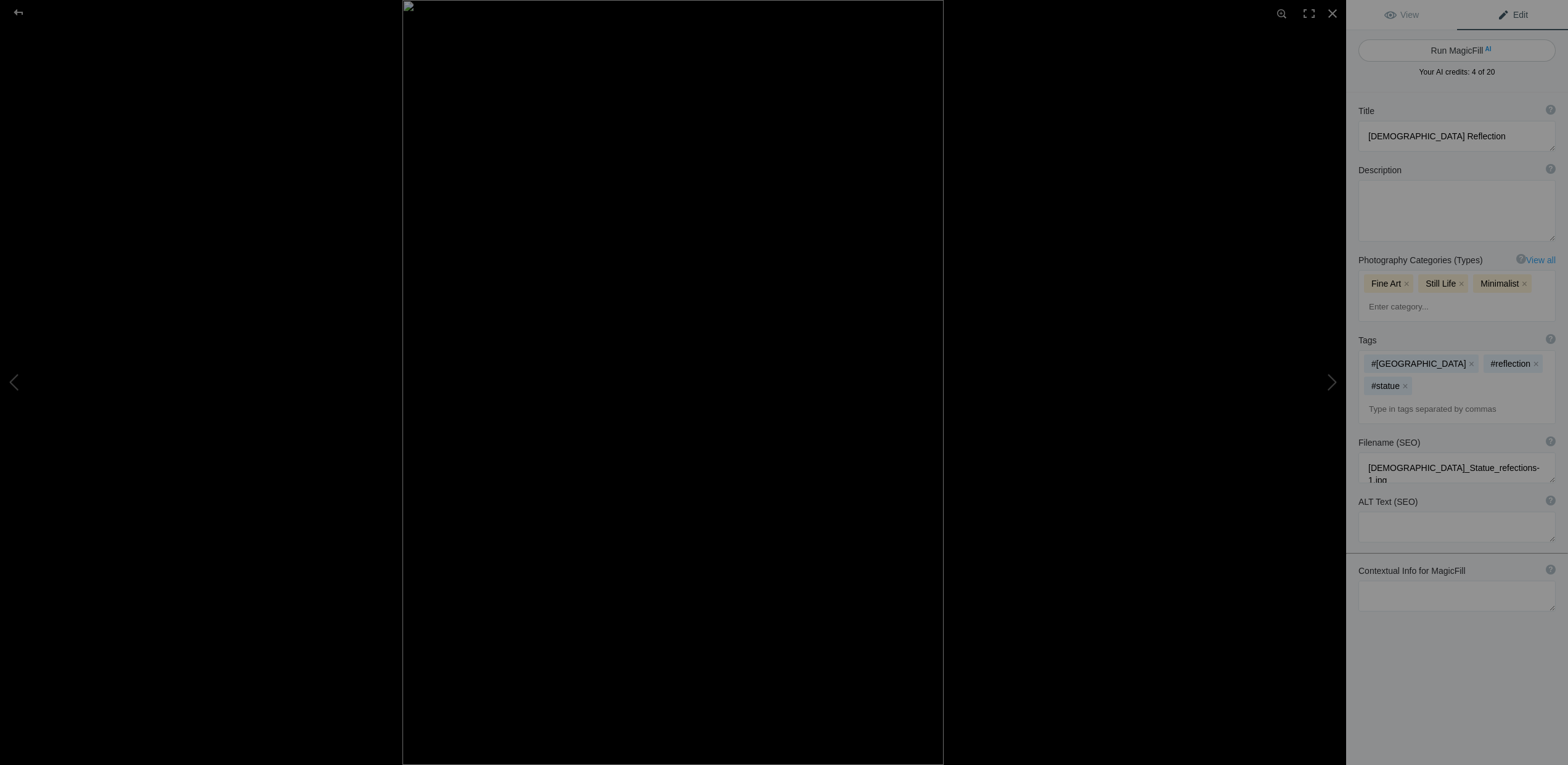
click at [1446, 50] on button "Run MagicFill AI" at bounding box center [1457, 51] width 197 height 22
type textarea "Elegant [DEMOGRAPHIC_DATA] Figurine Reflection on Smooth Surface"
type textarea "This captivating image showcases a beautifully crafted [DEMOGRAPHIC_DATA] figur…"
type textarea "elegant-female-figurine-reflection.jpg"
type textarea "A beautifully crafted female figurine in a flowing gown, reflected on a smooth …"
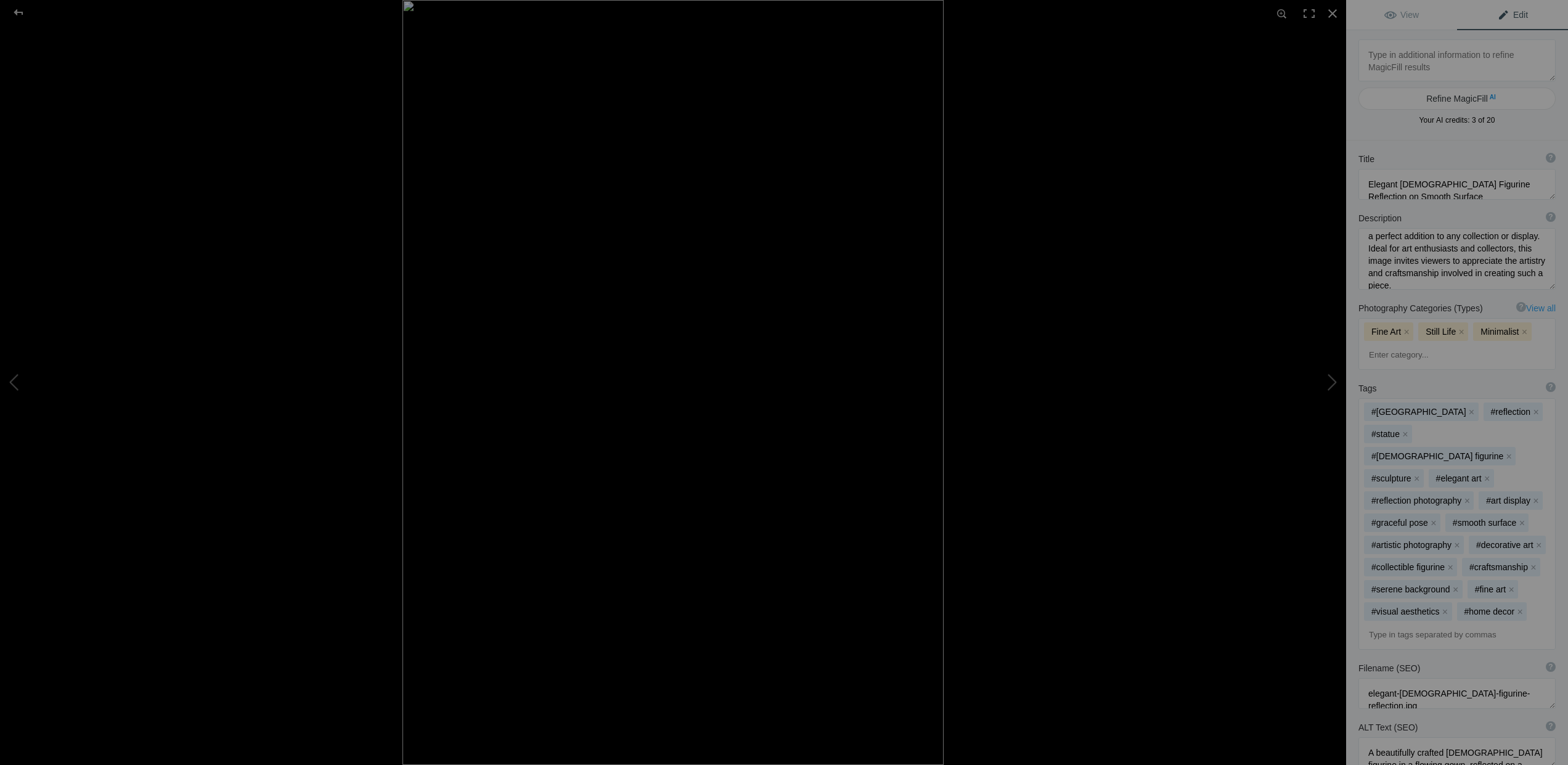
scroll to position [142, 0]
click at [17, 11] on div at bounding box center [18, 12] width 44 height 25
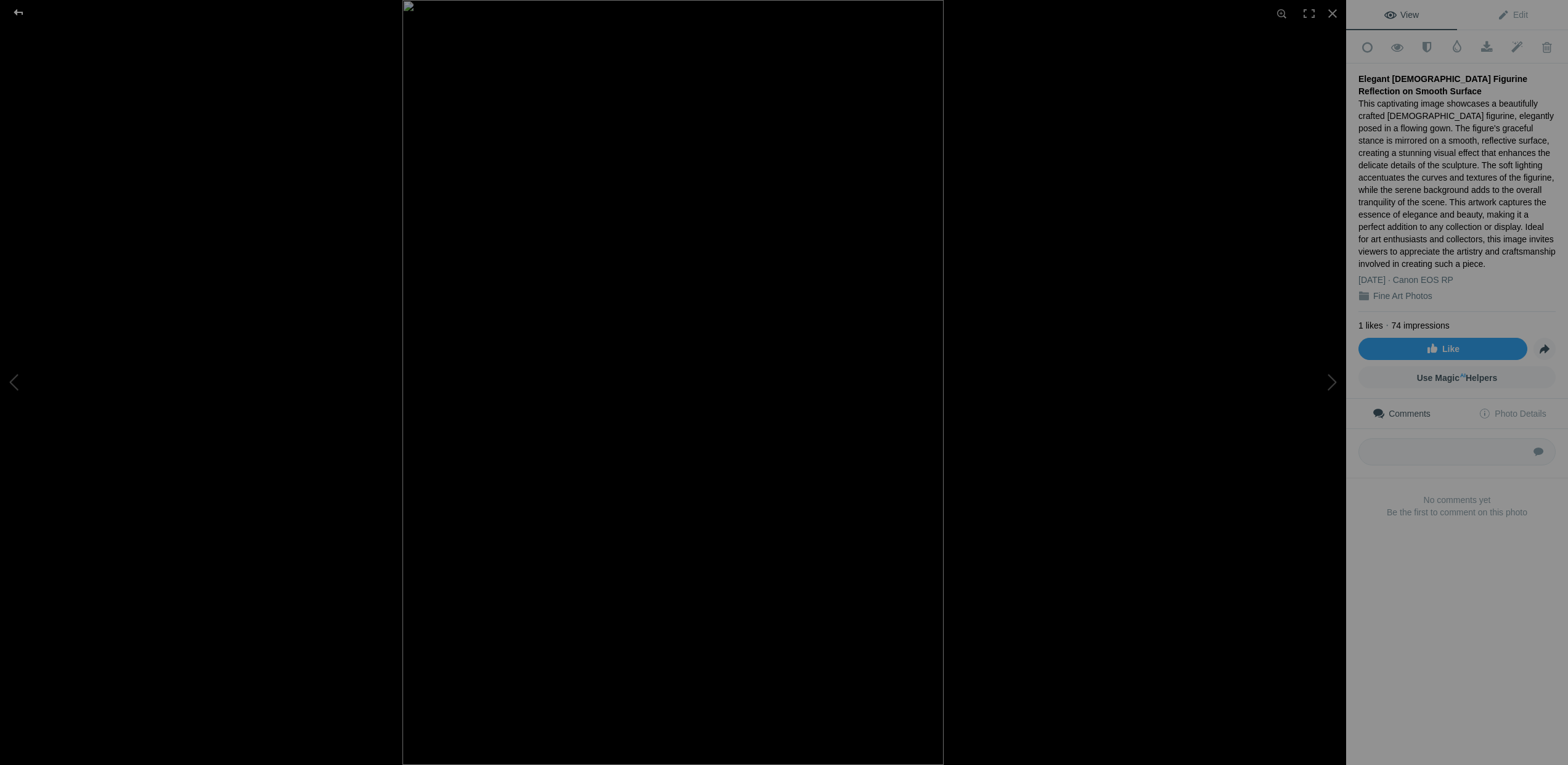
click at [19, 11] on div at bounding box center [18, 12] width 44 height 25
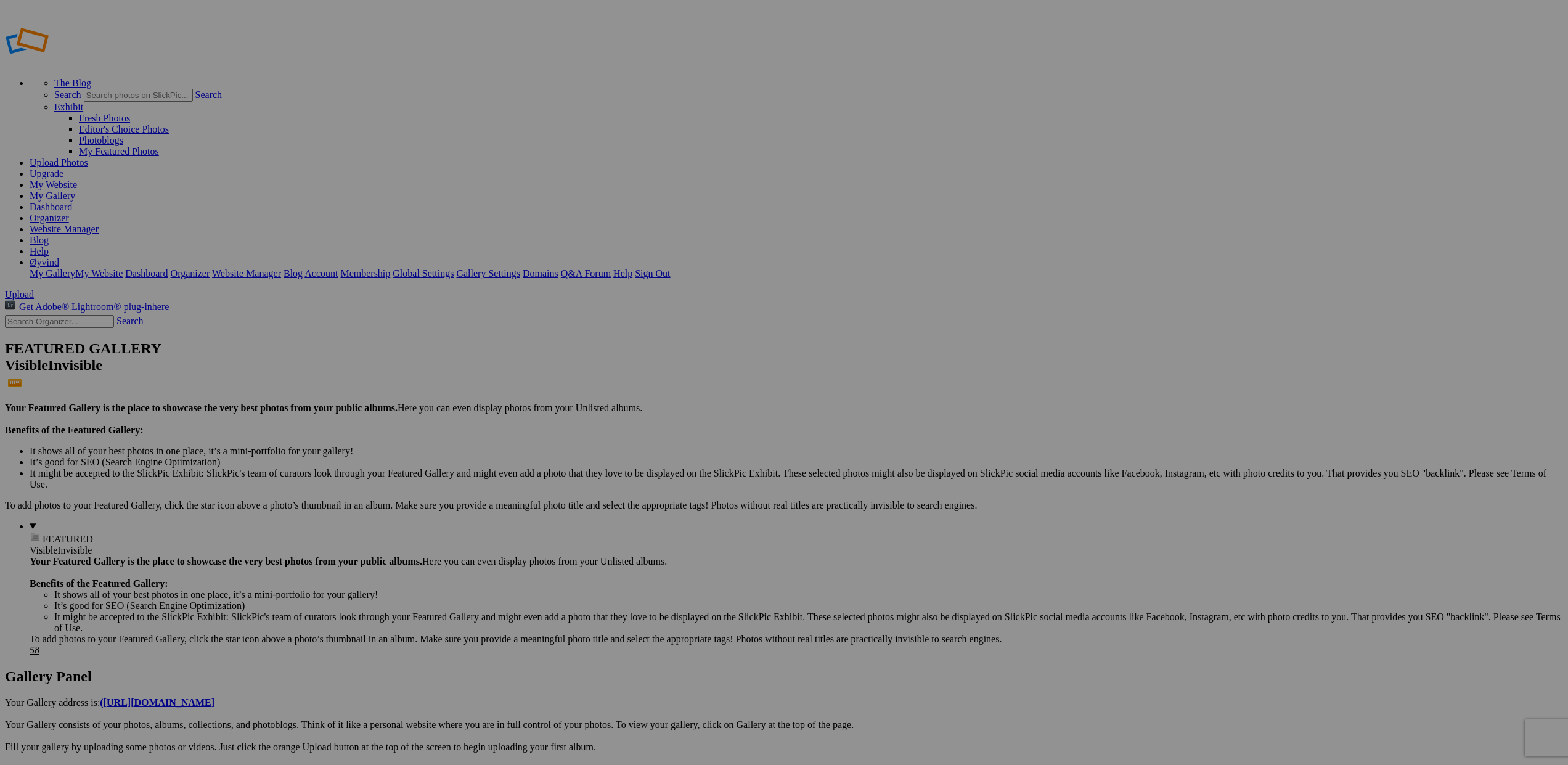
click at [75, 190] on link "My Gallery" at bounding box center [52, 195] width 46 height 10
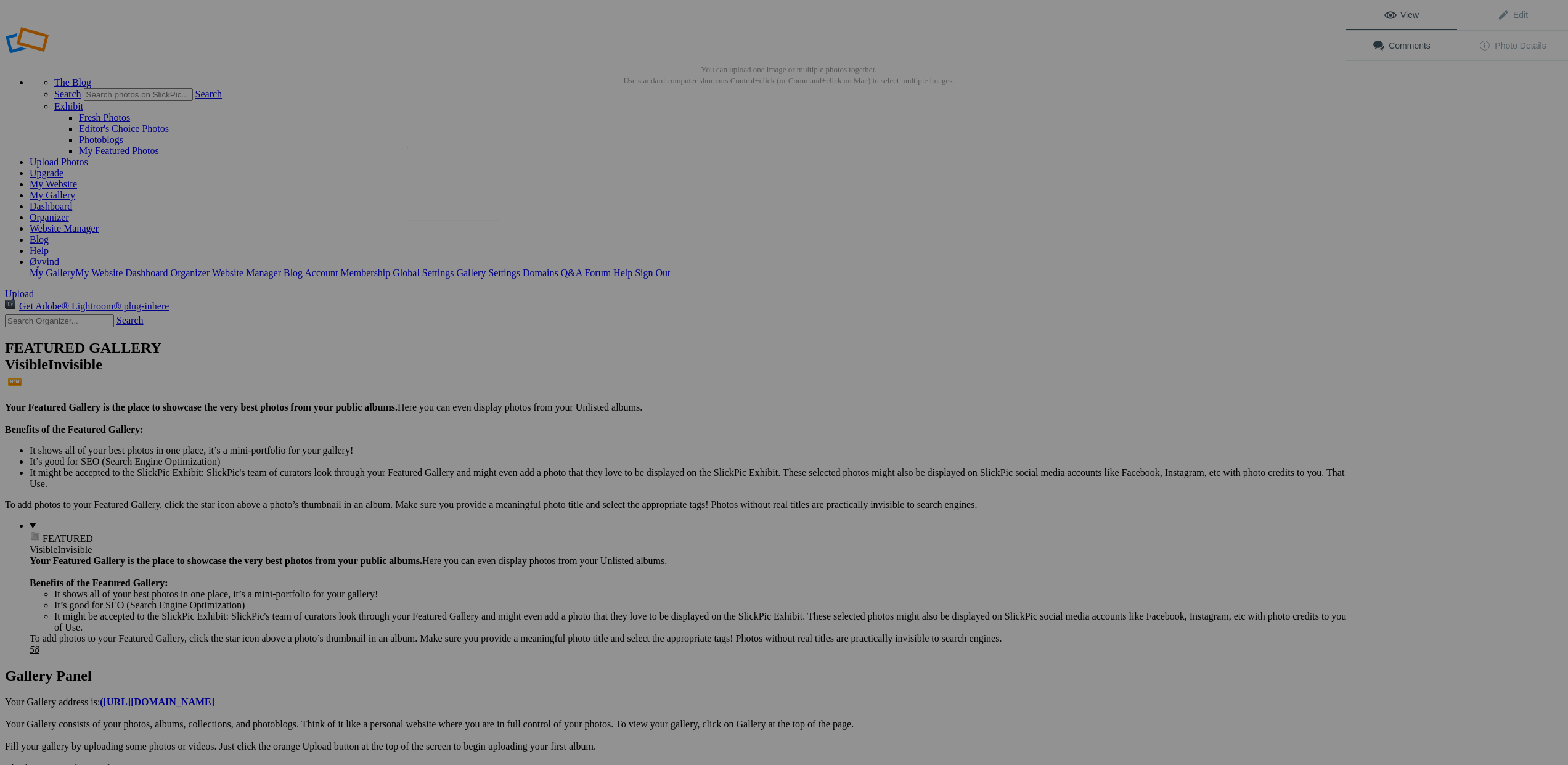
click at [486, 185] on img at bounding box center [453, 184] width 92 height 74
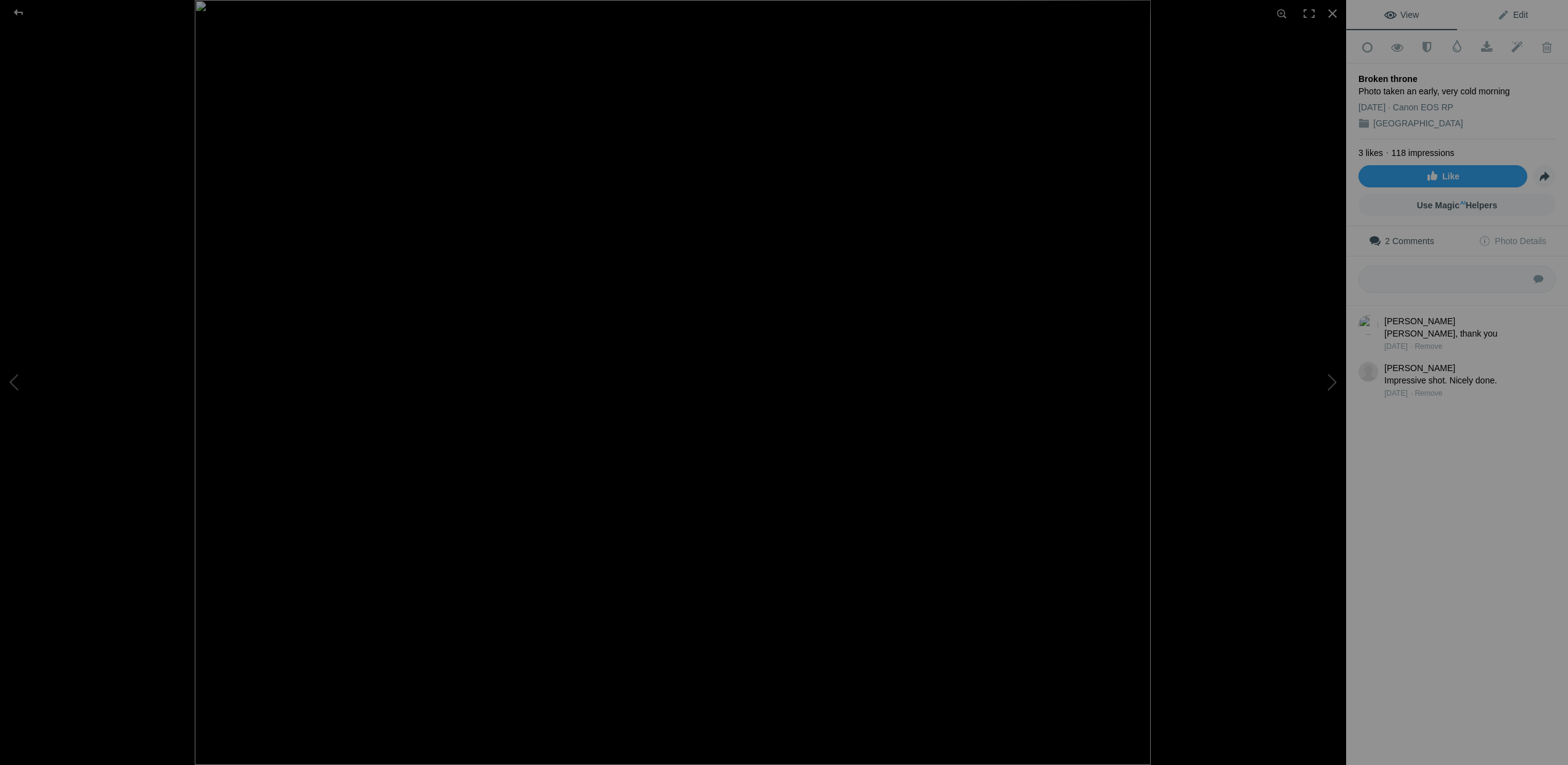
click at [1521, 12] on span "Edit" at bounding box center [1513, 14] width 31 height 10
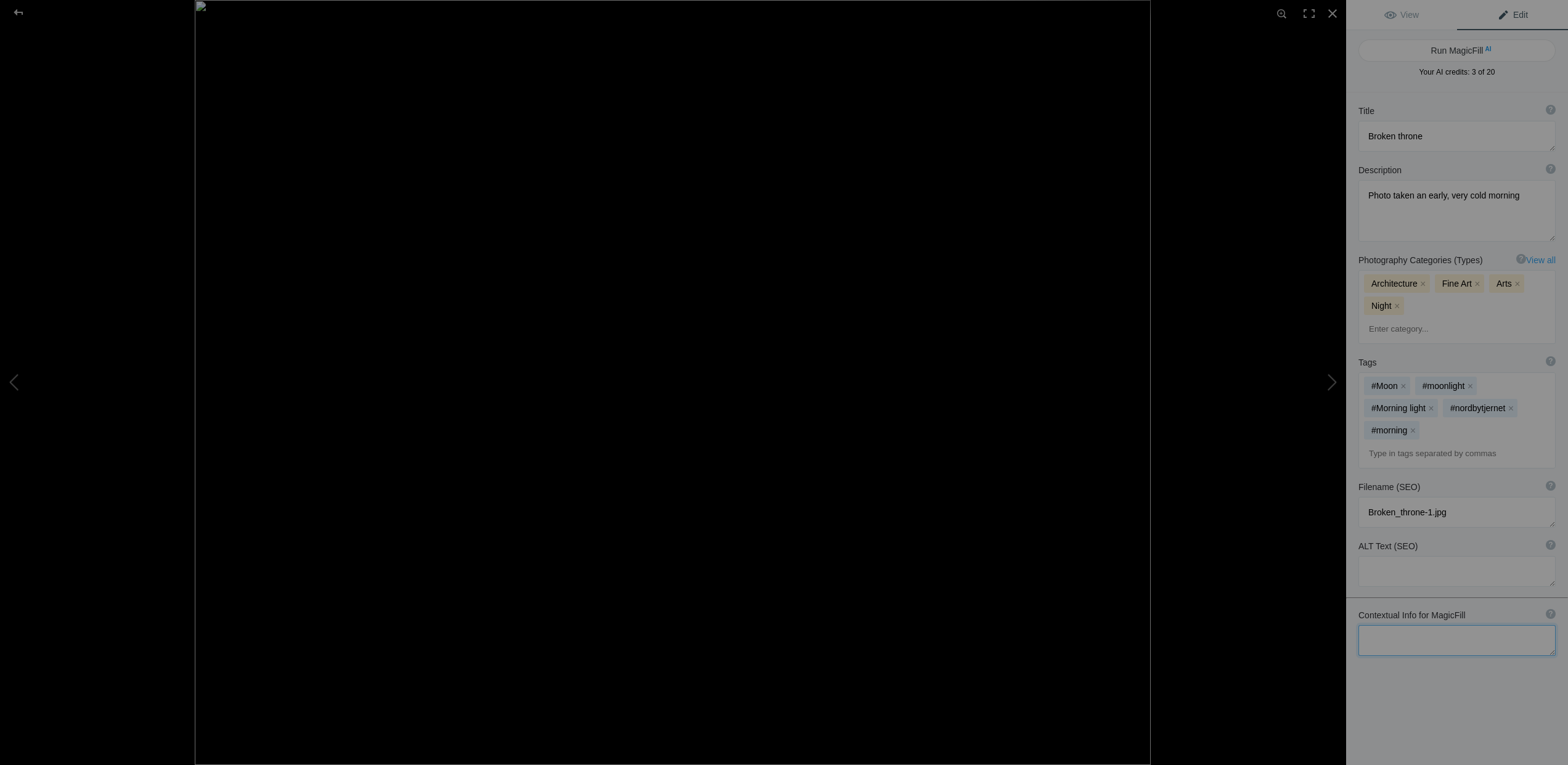
click at [1413, 625] on textarea at bounding box center [1457, 641] width 197 height 31
click at [1407, 625] on textarea at bounding box center [1457, 646] width 197 height 42
type textarea "Statue Broken Throne at [GEOGRAPHIC_DATA], [GEOGRAPHIC_DATA] a cold early winte…"
click at [1478, 47] on button "Run MagicFill AI" at bounding box center [1457, 51] width 197 height 22
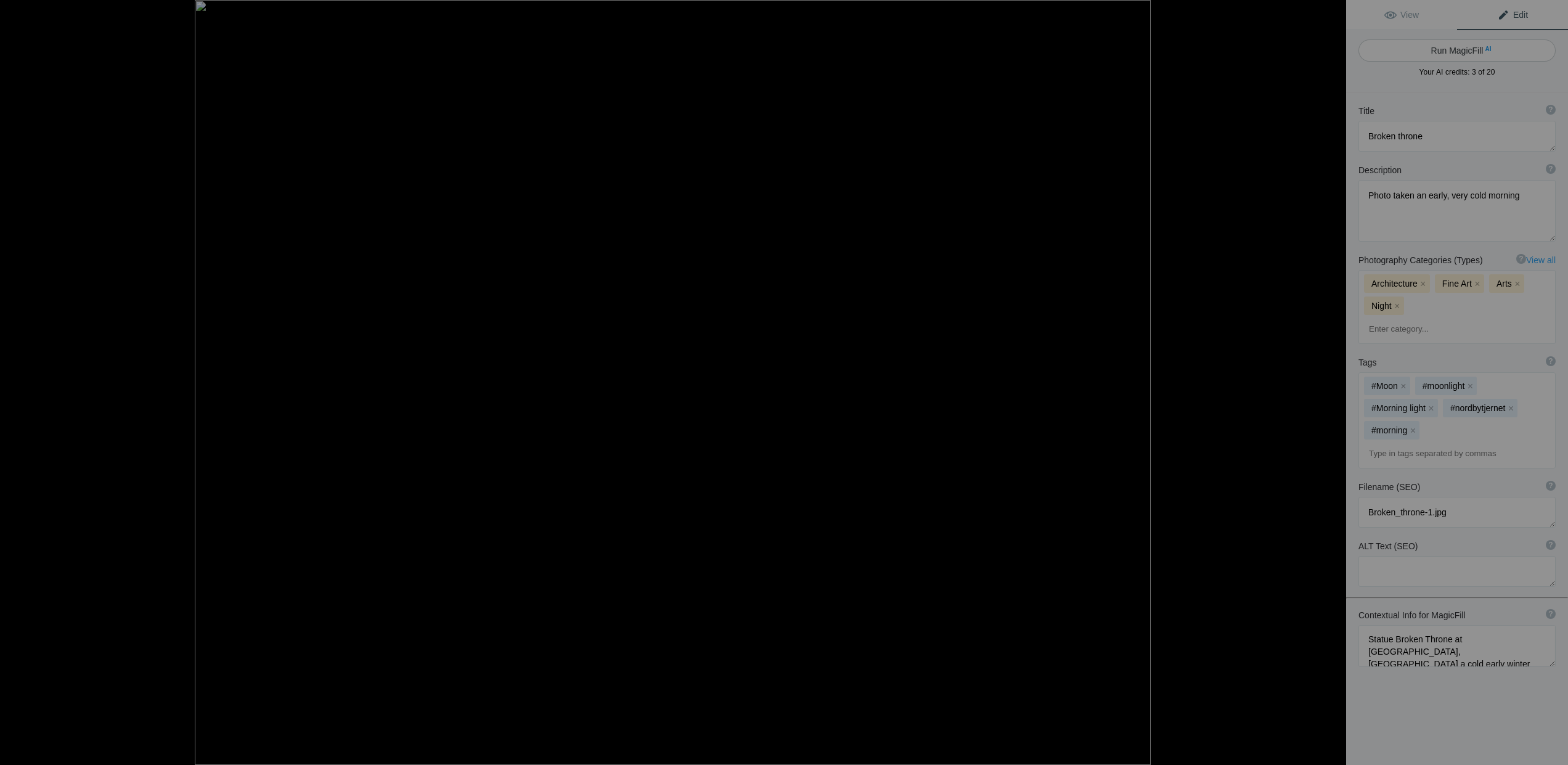
type textarea "Broken Throne Statue at [GEOGRAPHIC_DATA], [GEOGRAPHIC_DATA] Under a Winter Moon"
type textarea "This captivating image showcases the Broken Throne statue in [GEOGRAPHIC_DATA],…"
type textarea "broken-throne-statue-[PERSON_NAME].jpg"
type textarea "Broken Throne statue in [GEOGRAPHIC_DATA], [GEOGRAPHIC_DATA], illuminated by th…"
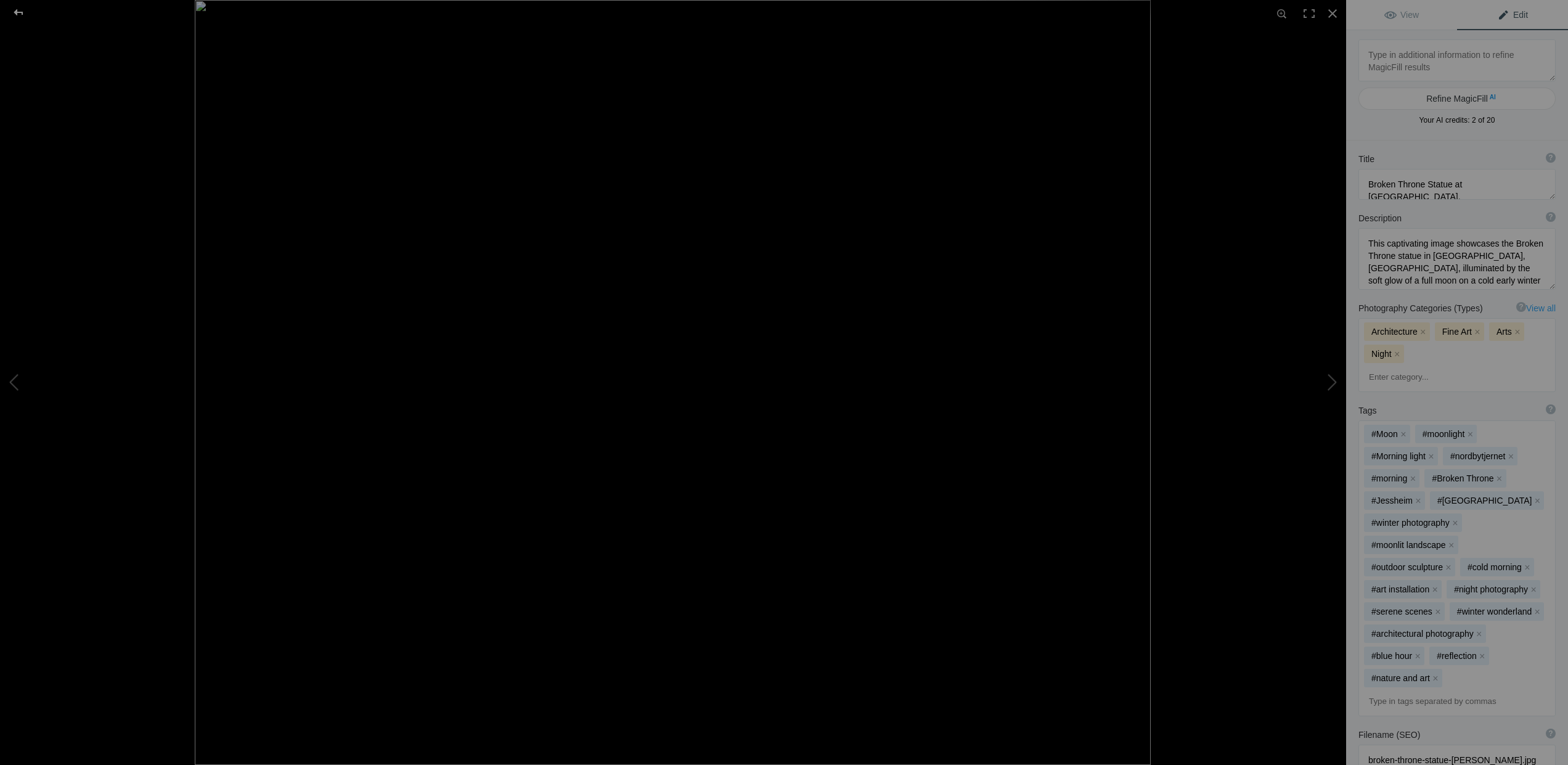
click at [16, 10] on div at bounding box center [18, 12] width 44 height 25
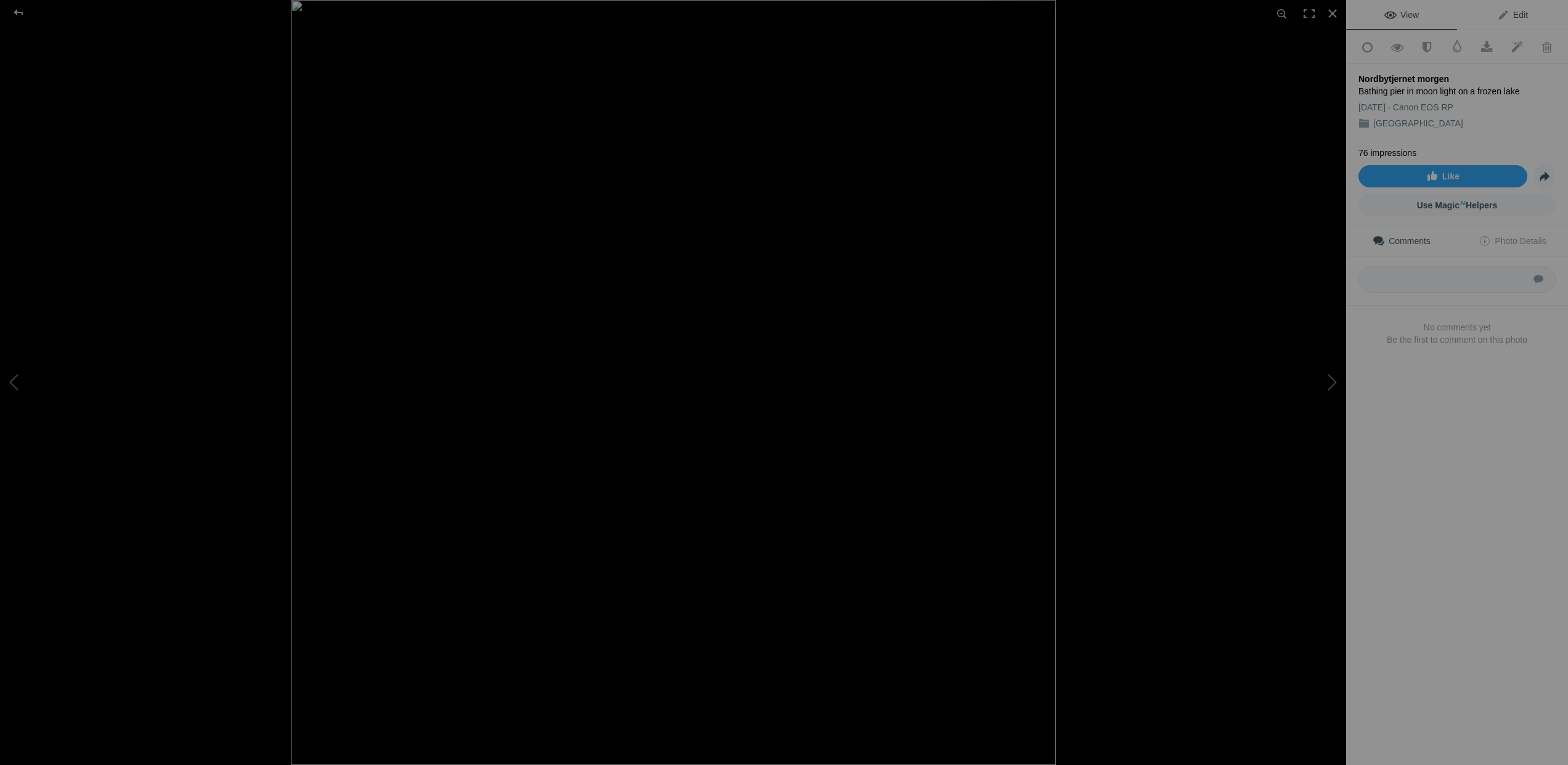
click at [1514, 16] on span "Edit" at bounding box center [1513, 14] width 31 height 10
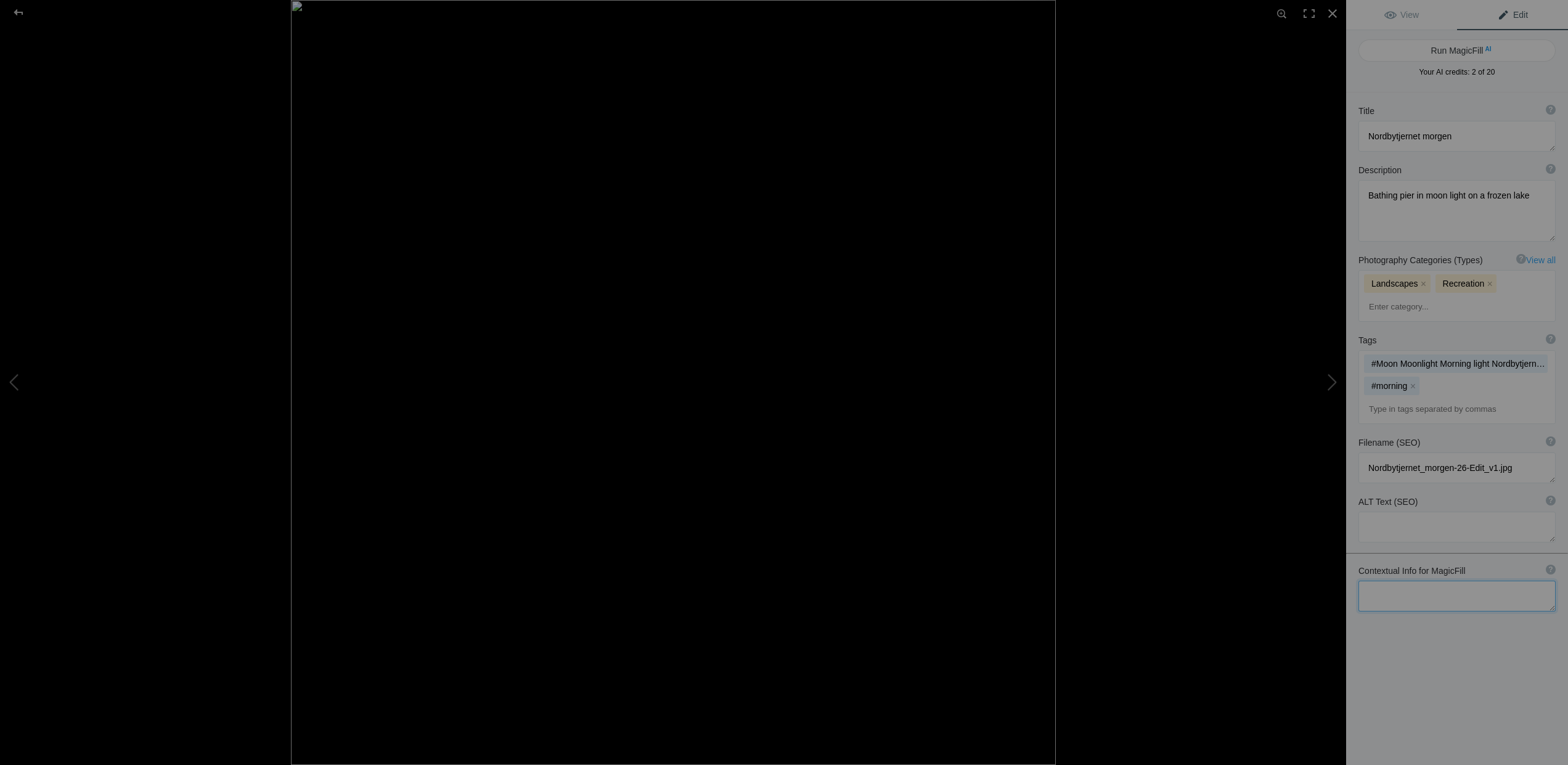
click at [1391, 581] on textarea at bounding box center [1457, 596] width 197 height 31
type textarea "Bathing platform at Lake Nordby (Nordbytjernet) at Jessheim Norway taken early …"
click at [1461, 49] on button "Run MagicFill AI" at bounding box center [1457, 51] width 197 height 22
type textarea "Moonlit Bathing Platform at Lake Nordby, Jessheim"
type textarea "Experience the serene beauty of a frozen Lake Nordby (Nordbytjernet) in Jesshei…"
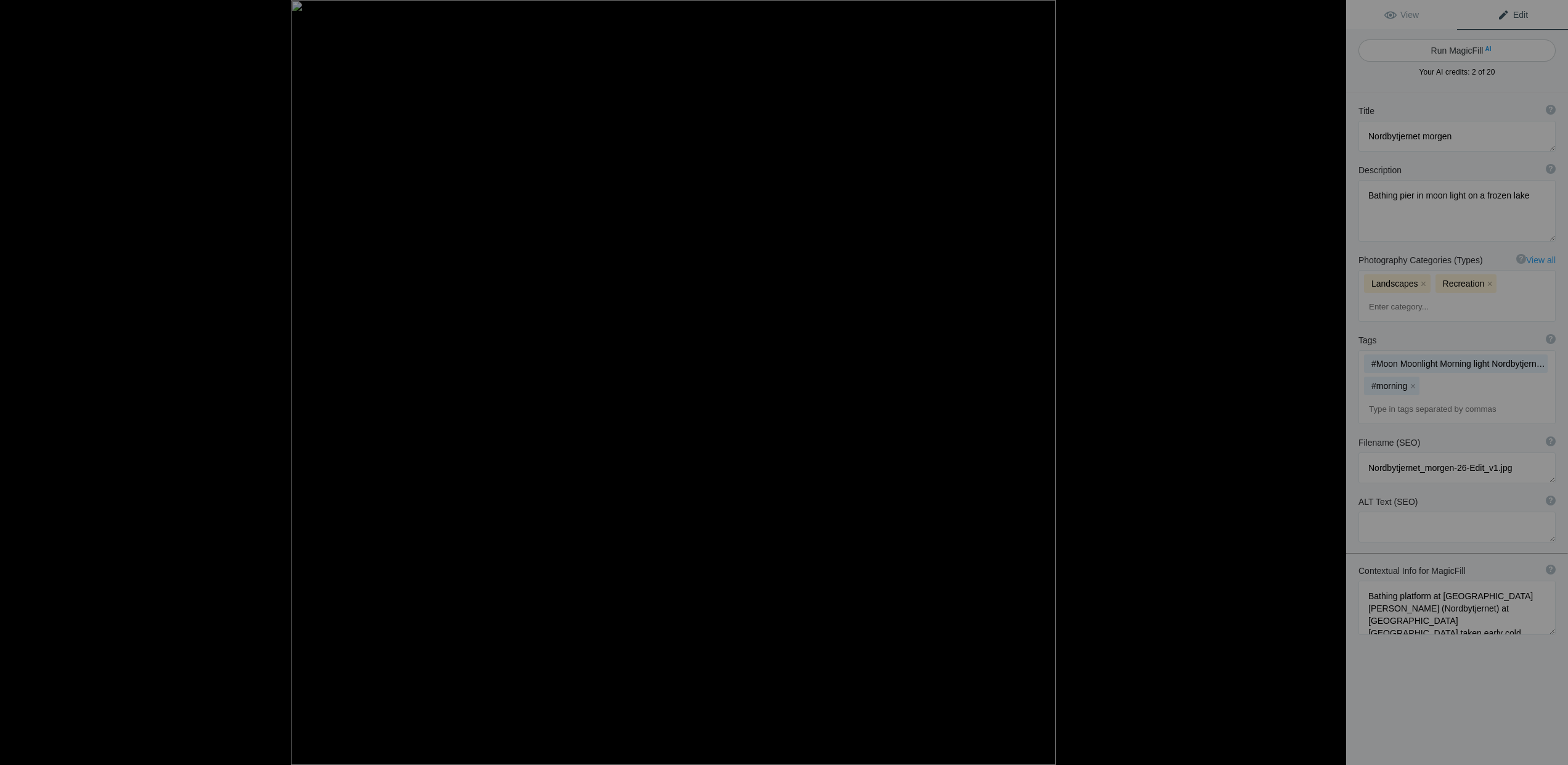
type textarea "moonlit-bathing-platform-lake-nordby.jpg"
type textarea "A moonlit bathing platform on a frozen Lake Nordby in Jessheim, Norway, capture…"
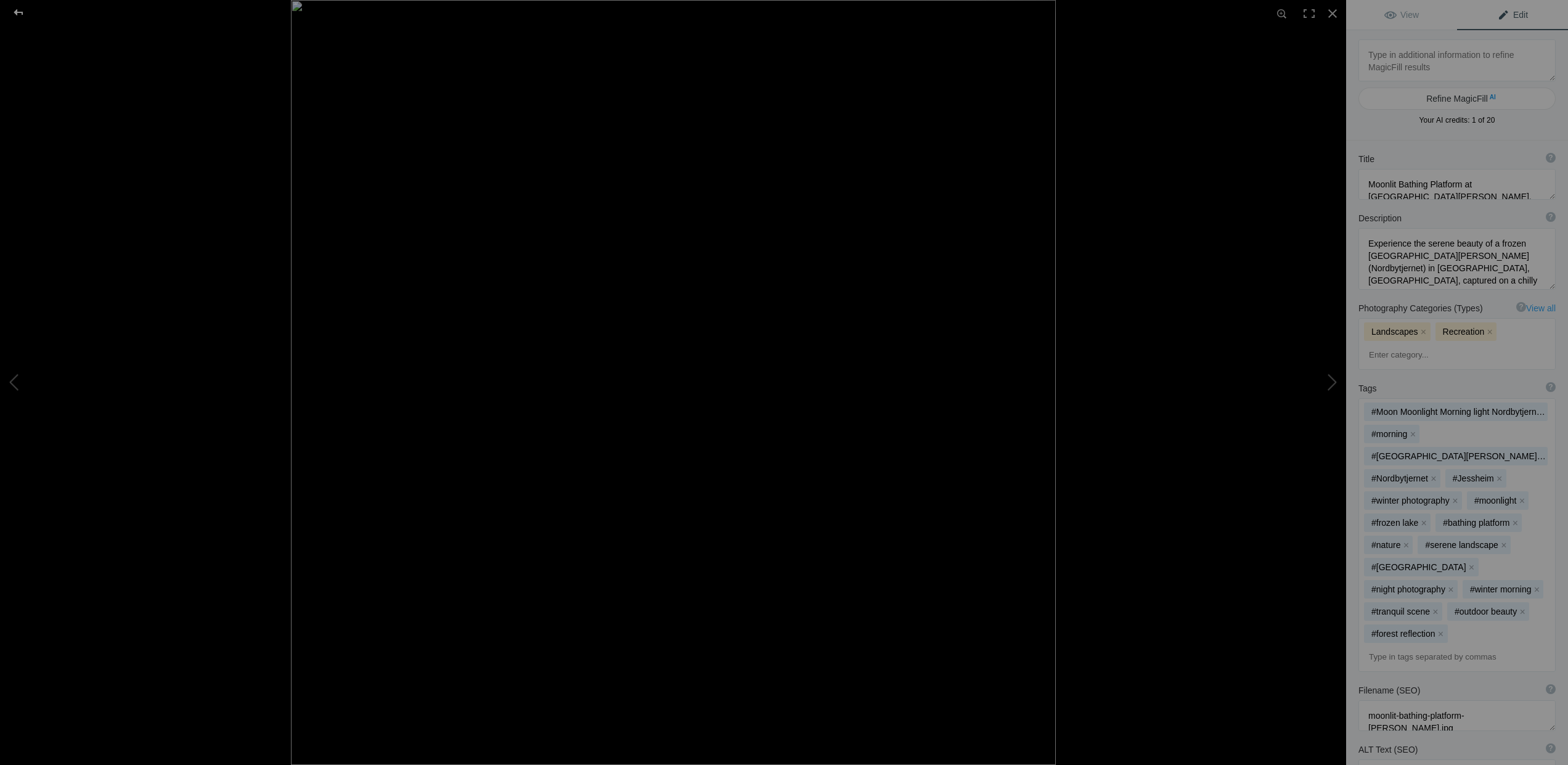
click at [15, 12] on div at bounding box center [18, 12] width 44 height 25
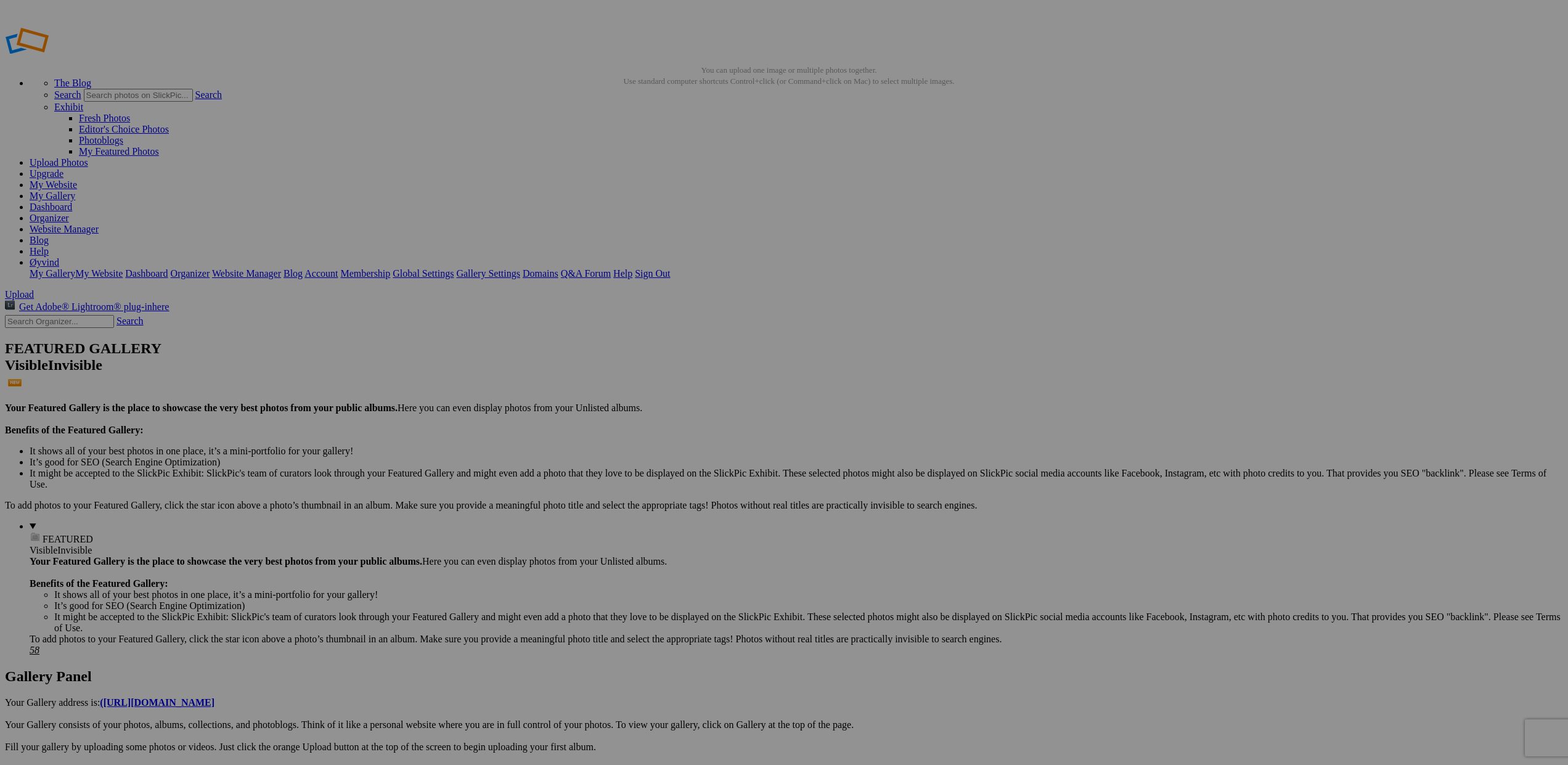
click at [552, 181] on img at bounding box center [562, 184] width 92 height 92
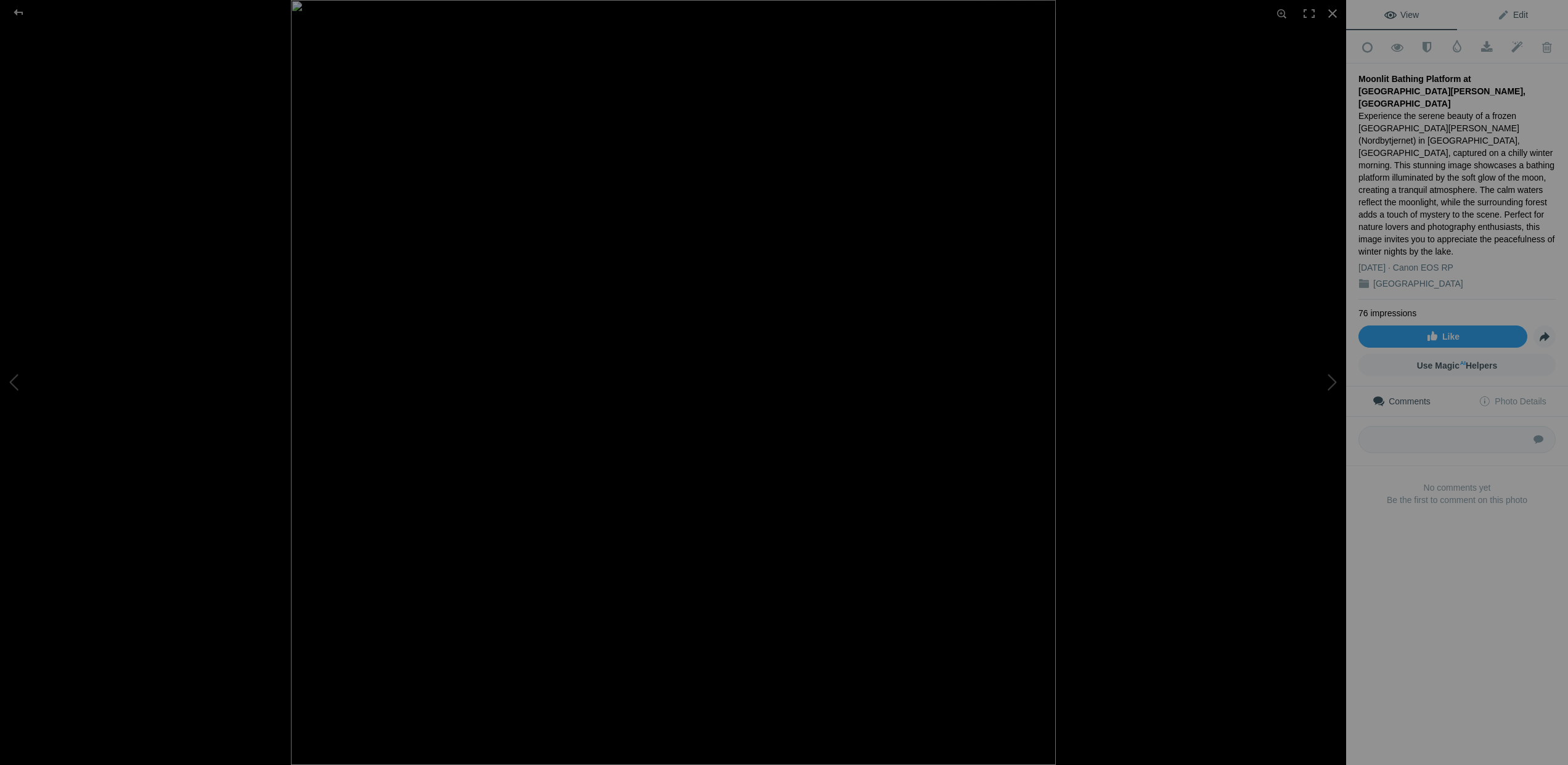
click at [1507, 14] on span "Edit" at bounding box center [1513, 14] width 31 height 10
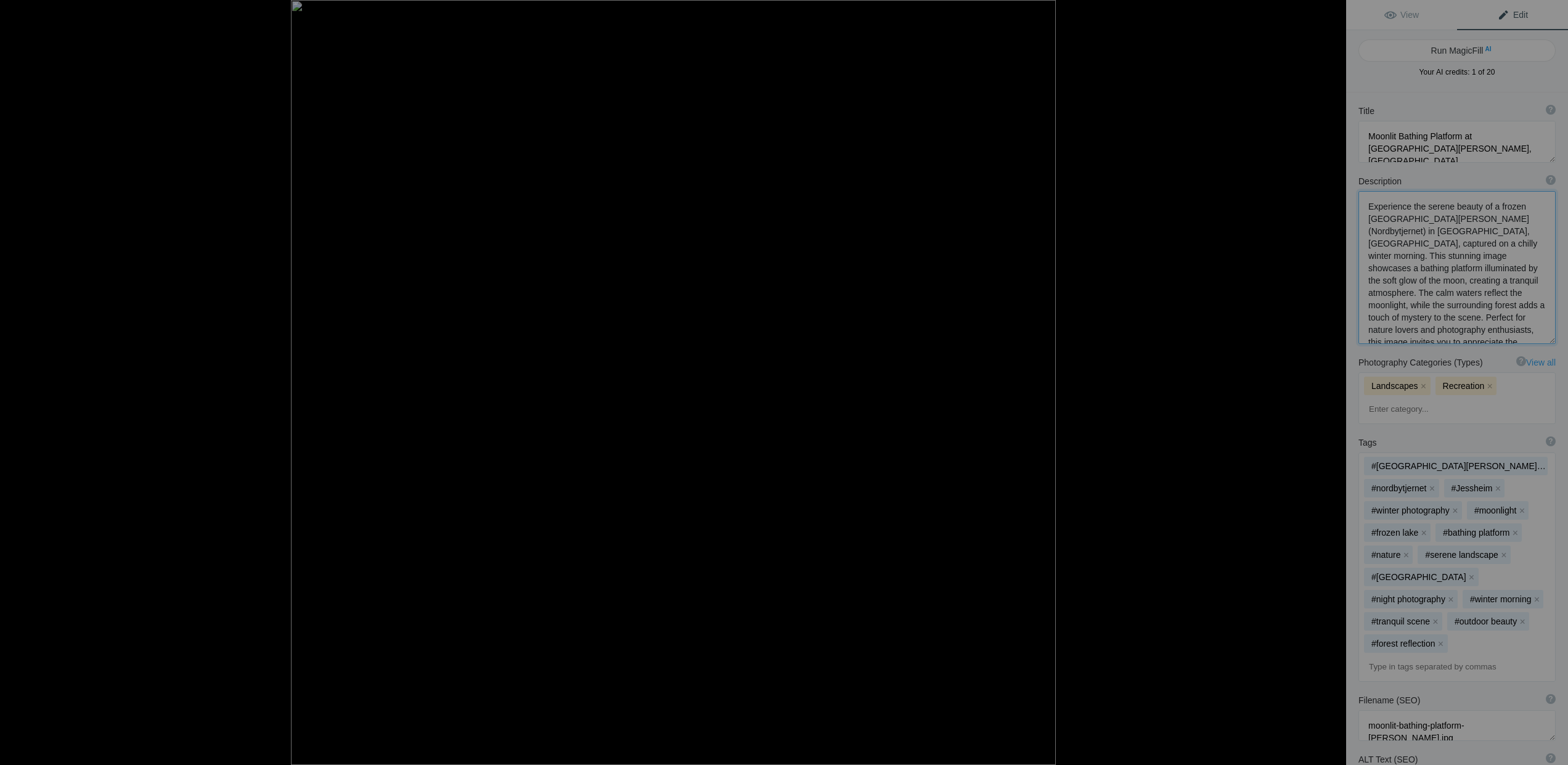
click at [1501, 268] on textarea at bounding box center [1457, 267] width 197 height 153
type textarea "Experience the serene beauty of a frozen Lake Nordby (Nordbytjernet) in Jesshei…"
click at [14, 10] on div at bounding box center [18, 12] width 44 height 25
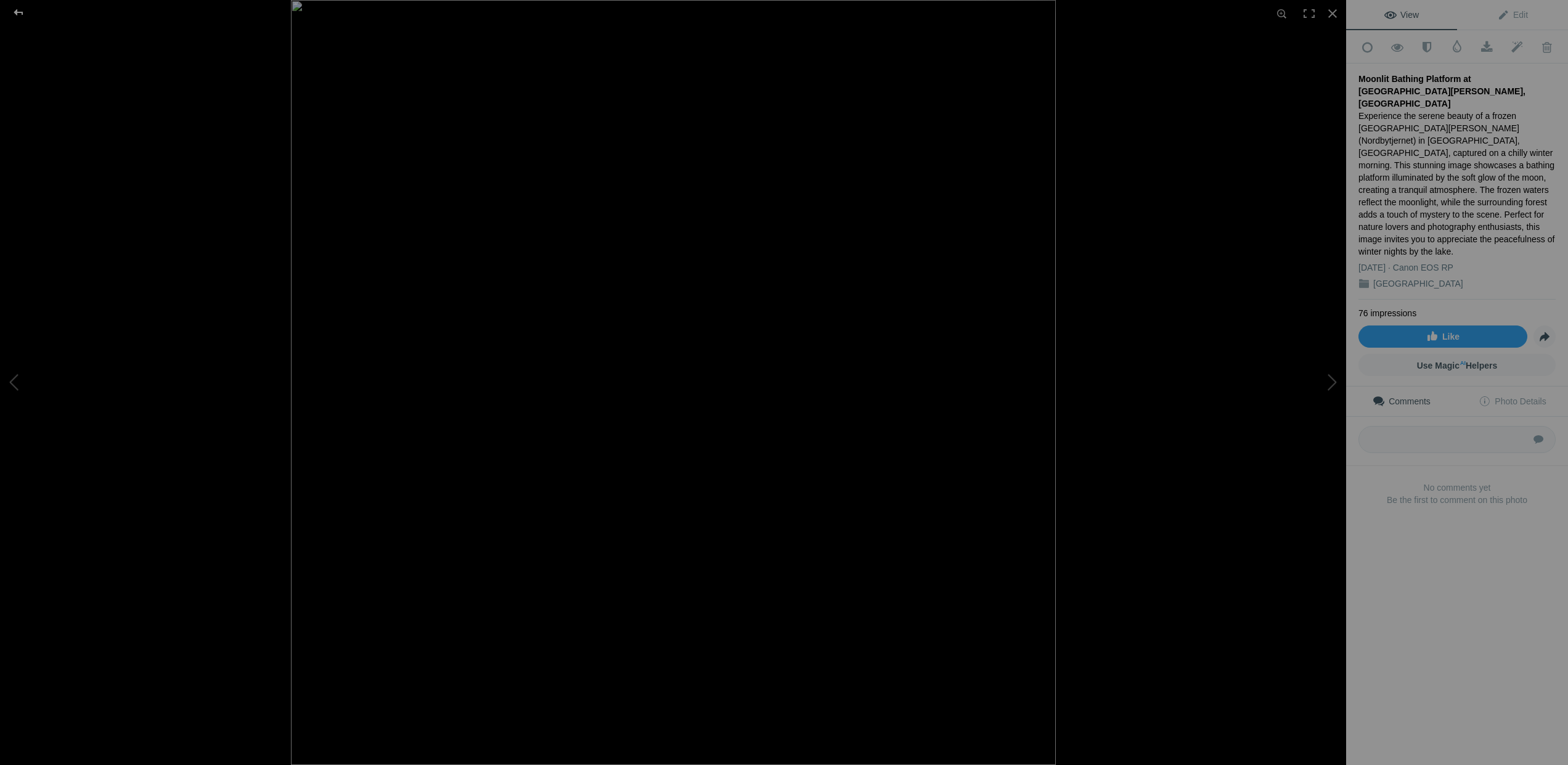
click at [18, 12] on div at bounding box center [18, 12] width 44 height 25
